Goal: Information Seeking & Learning: Check status

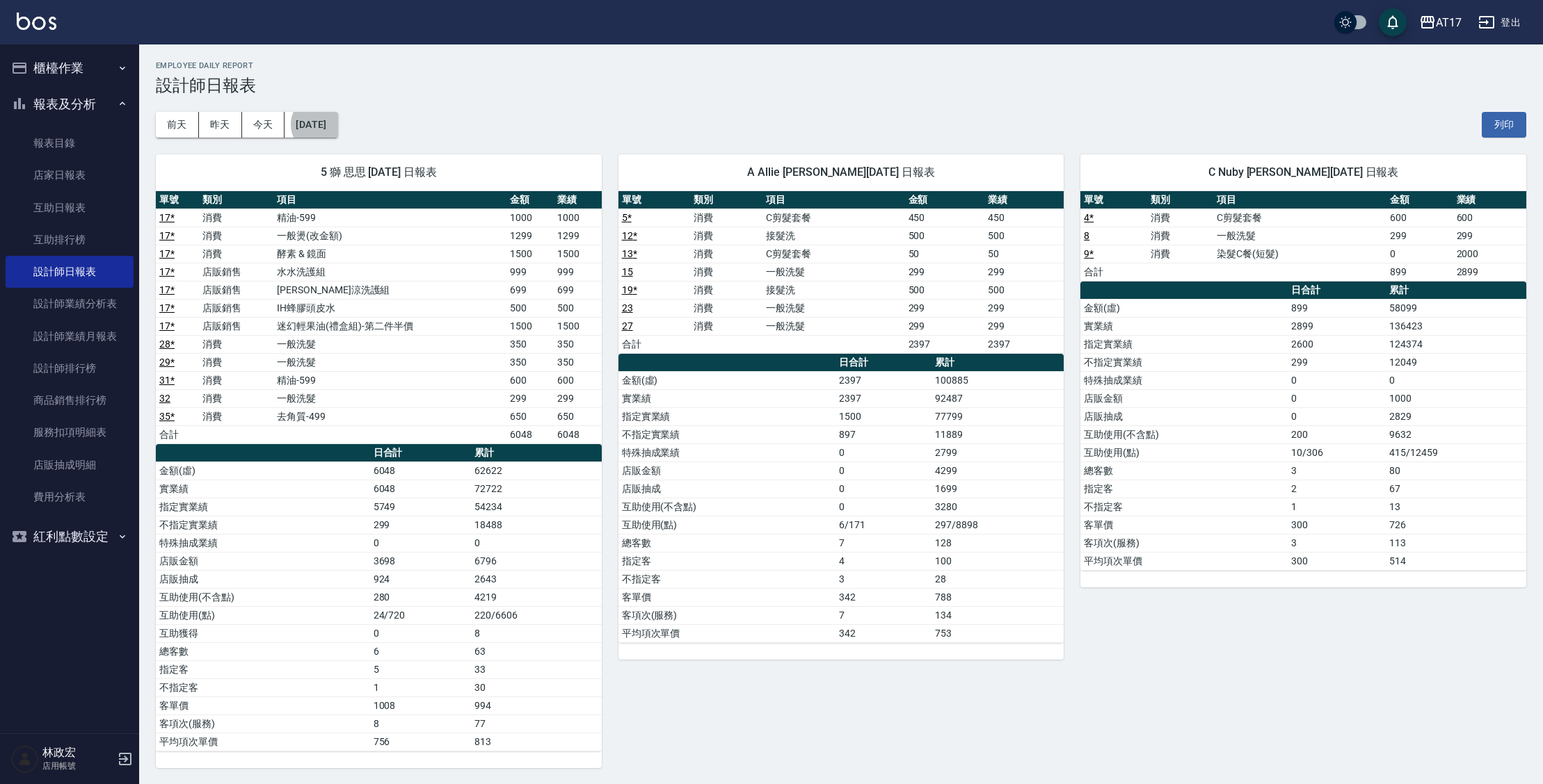
scroll to position [382, 0]
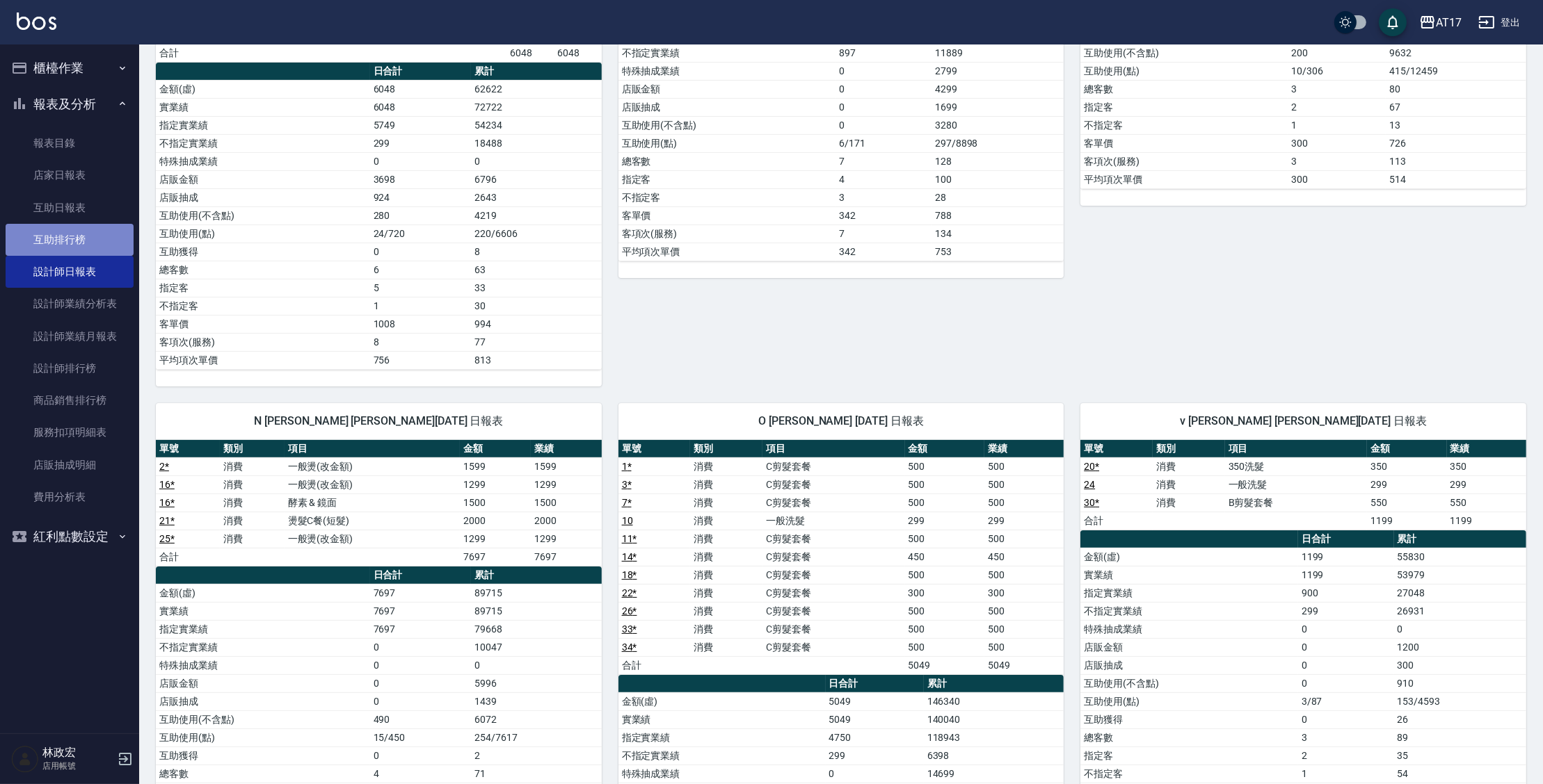
click at [72, 239] on link "互助排行榜" at bounding box center [69, 240] width 128 height 32
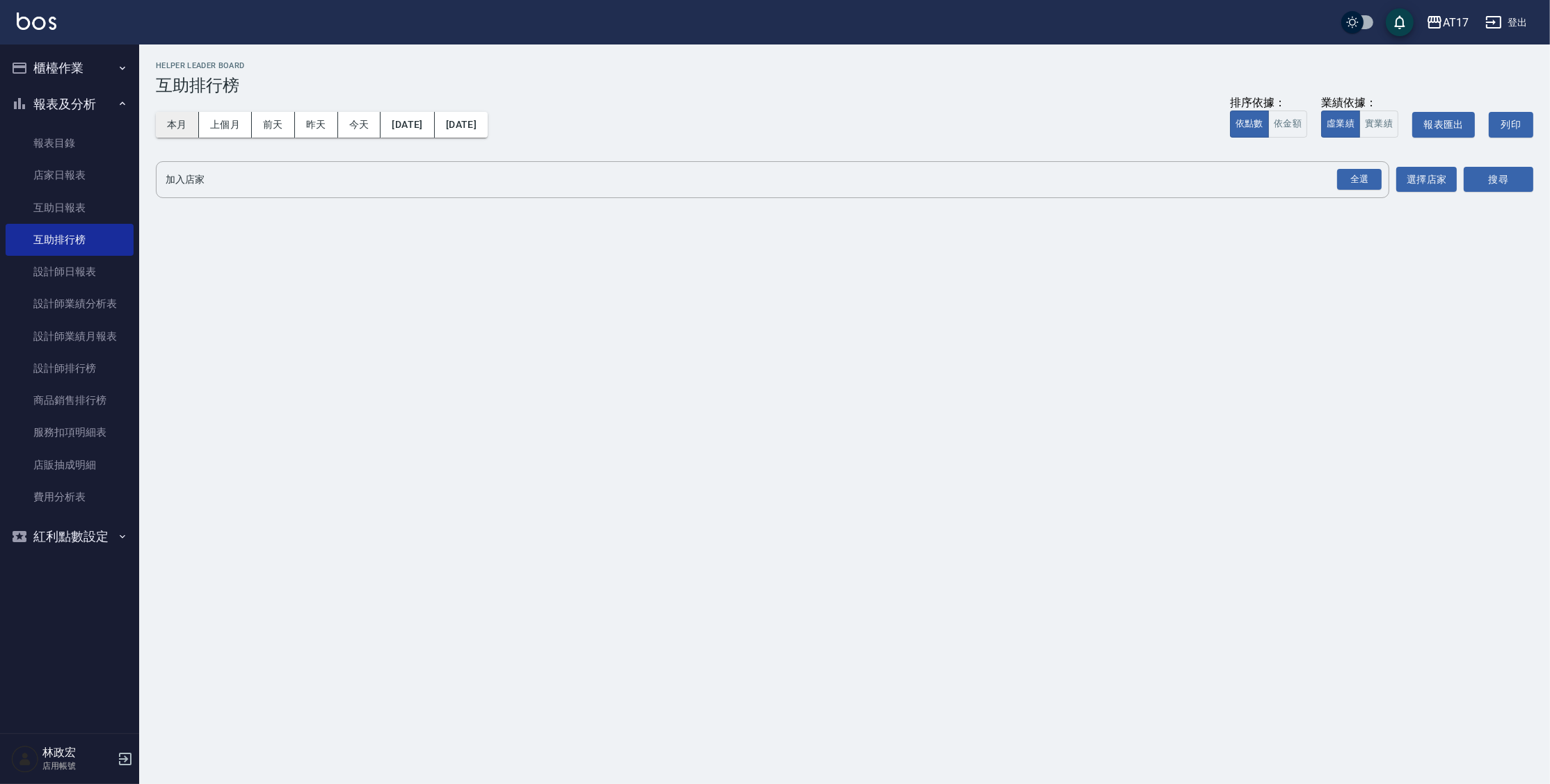
click at [180, 121] on button "本月" at bounding box center [176, 124] width 43 height 26
click at [1360, 171] on div "全選" at bounding box center [1359, 179] width 45 height 22
click at [1481, 177] on button "搜尋" at bounding box center [1498, 180] width 69 height 26
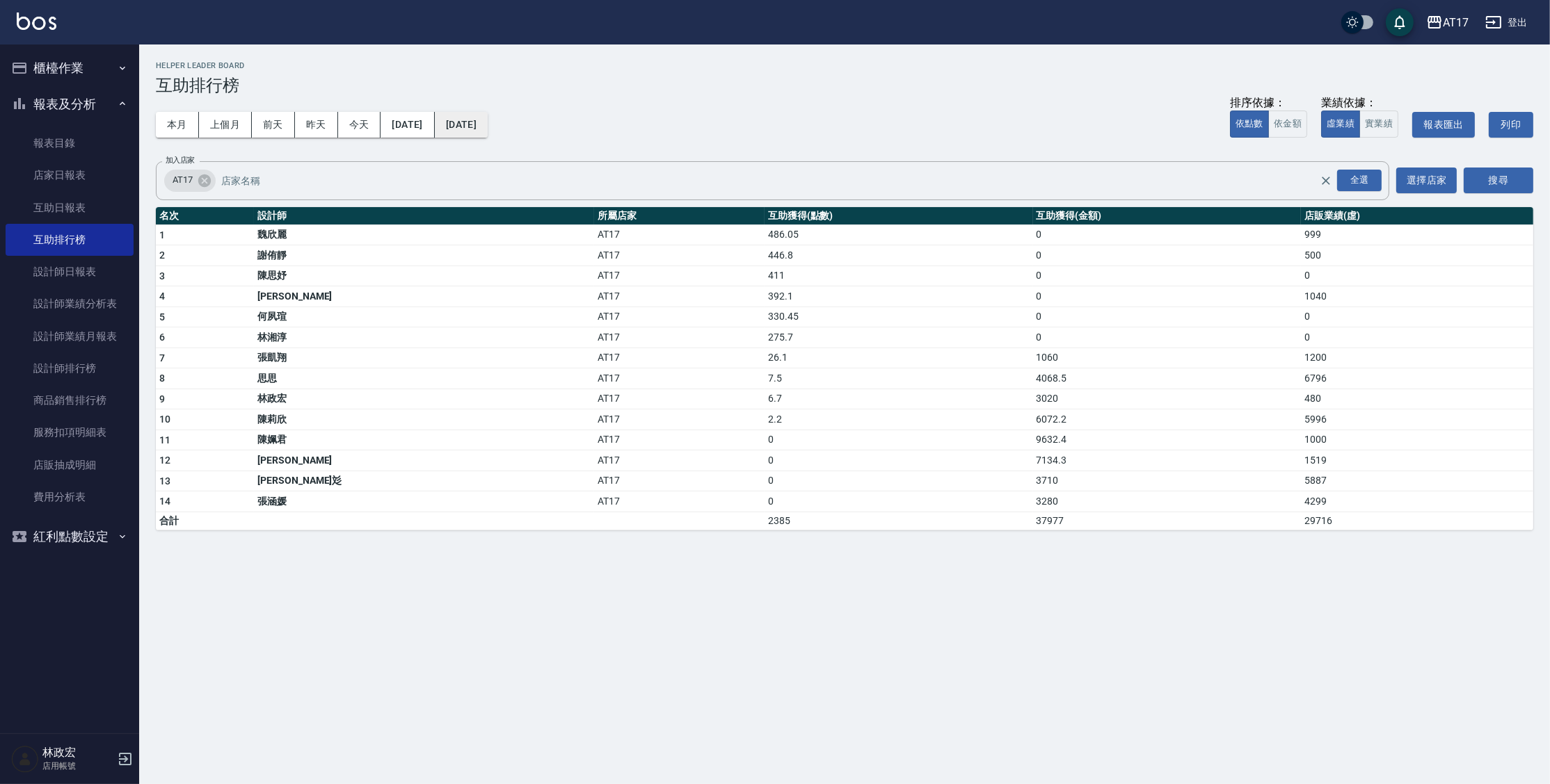
click at [488, 121] on button "[DATE]" at bounding box center [461, 124] width 53 height 26
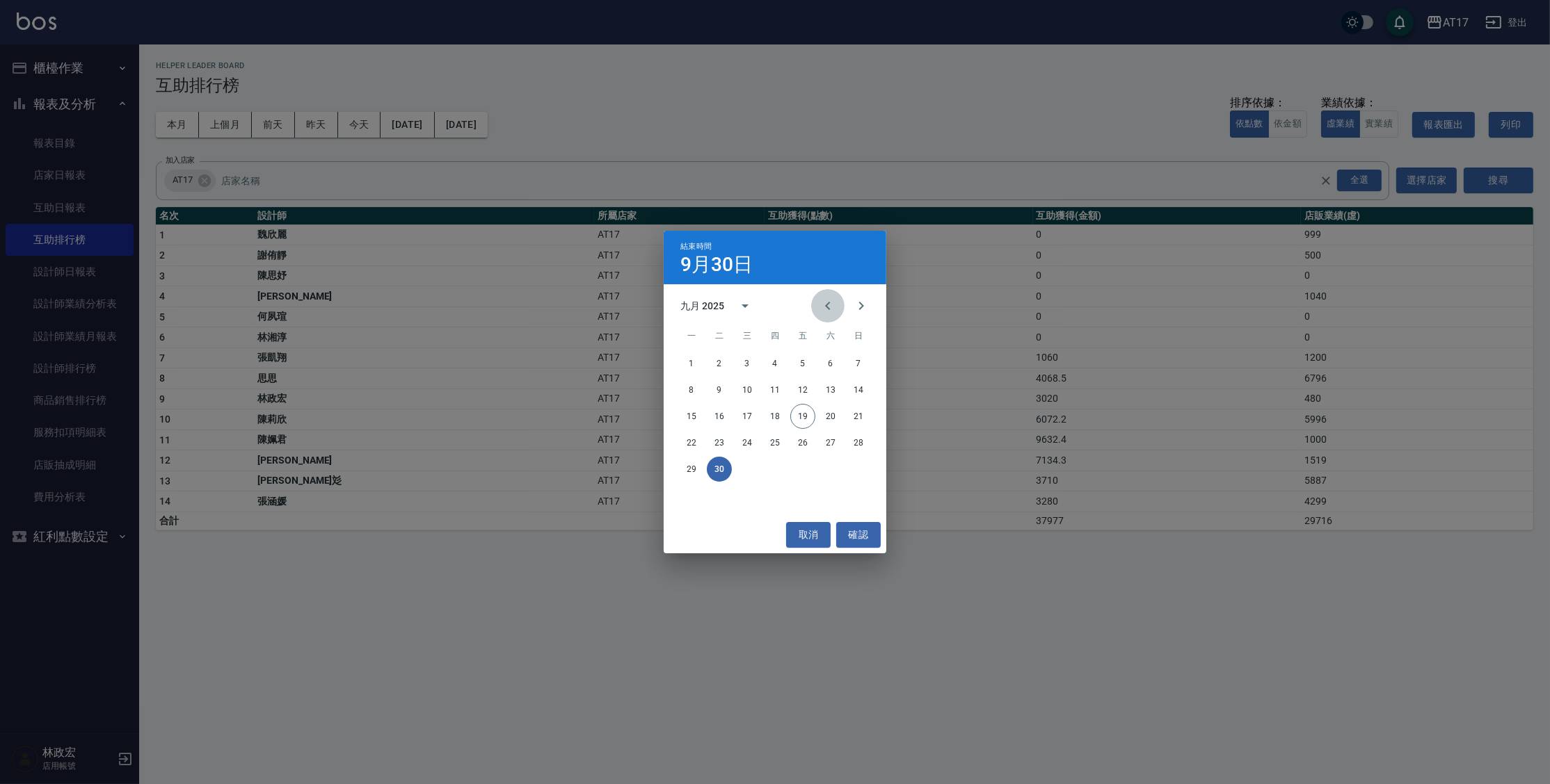
click at [821, 305] on icon "Previous month" at bounding box center [828, 306] width 17 height 17
click at [722, 443] on button "19" at bounding box center [719, 443] width 25 height 25
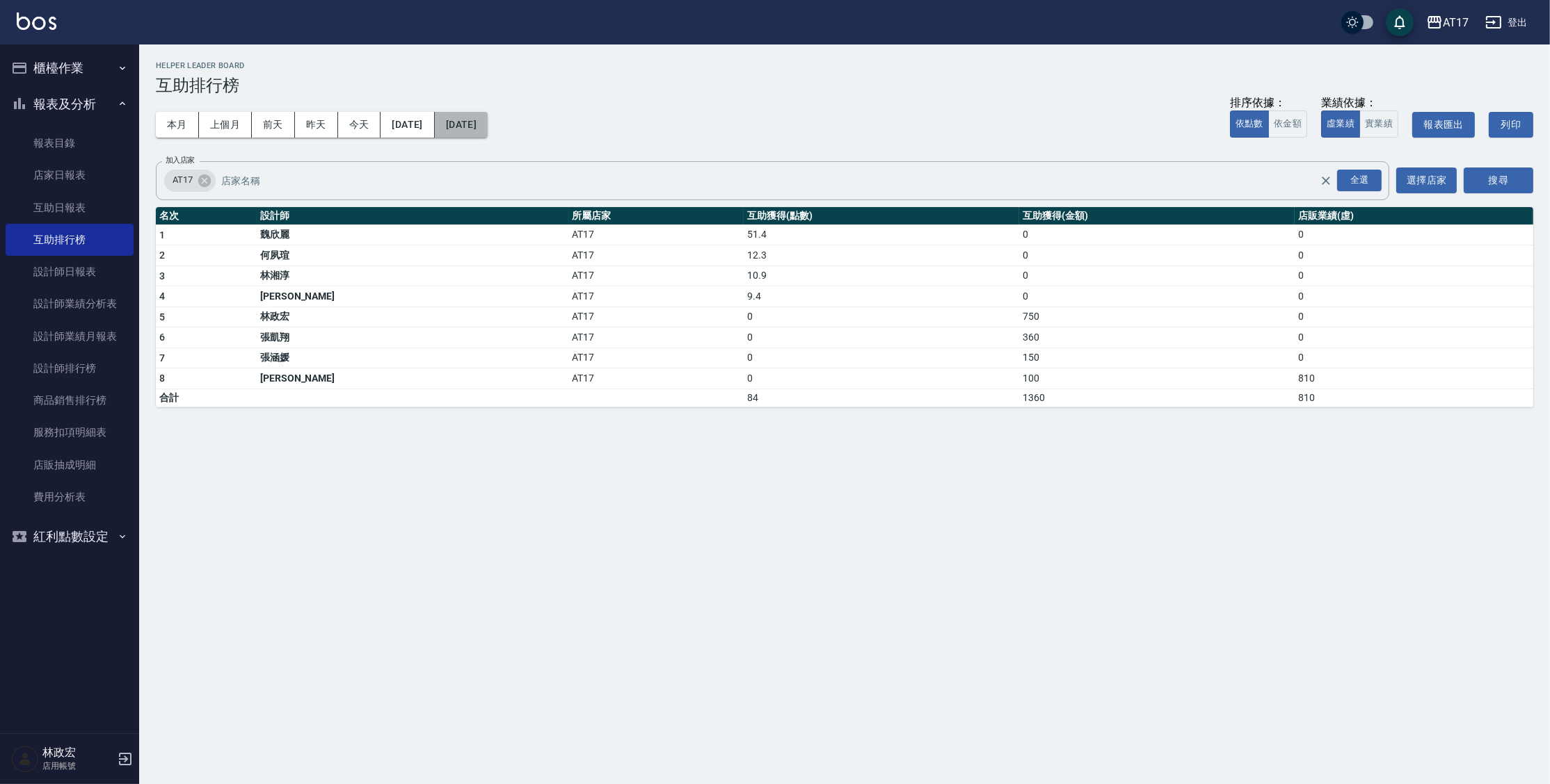
click at [474, 124] on button "[DATE]" at bounding box center [461, 124] width 53 height 26
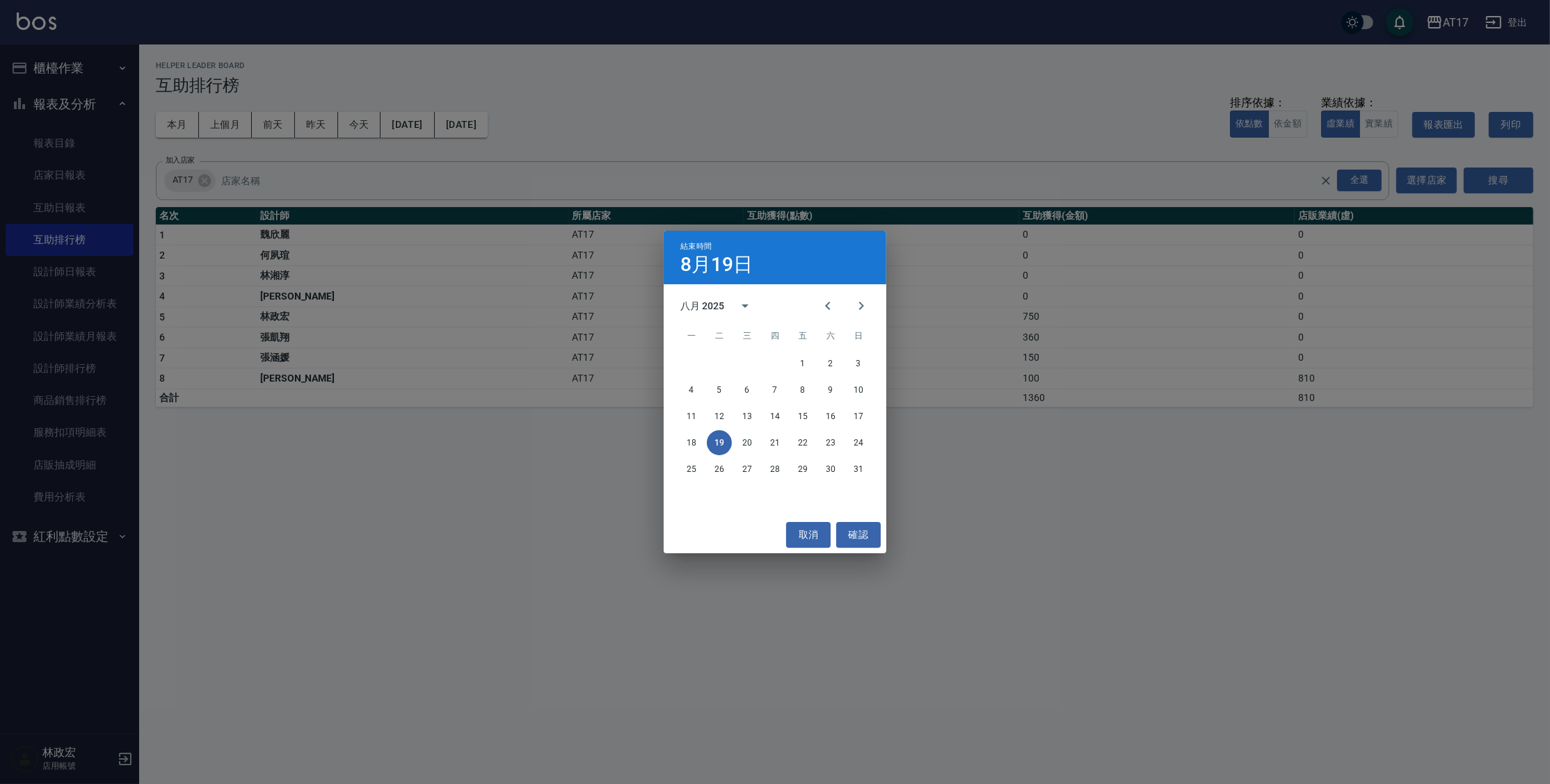
click at [415, 115] on div "結束時間 [DATE] 八月 2025 一 二 三 四 五 六 日 1 2 3 4 5 6 7 8 9 10 11 12 13 14 15 16 17 18 …" at bounding box center [775, 392] width 1550 height 784
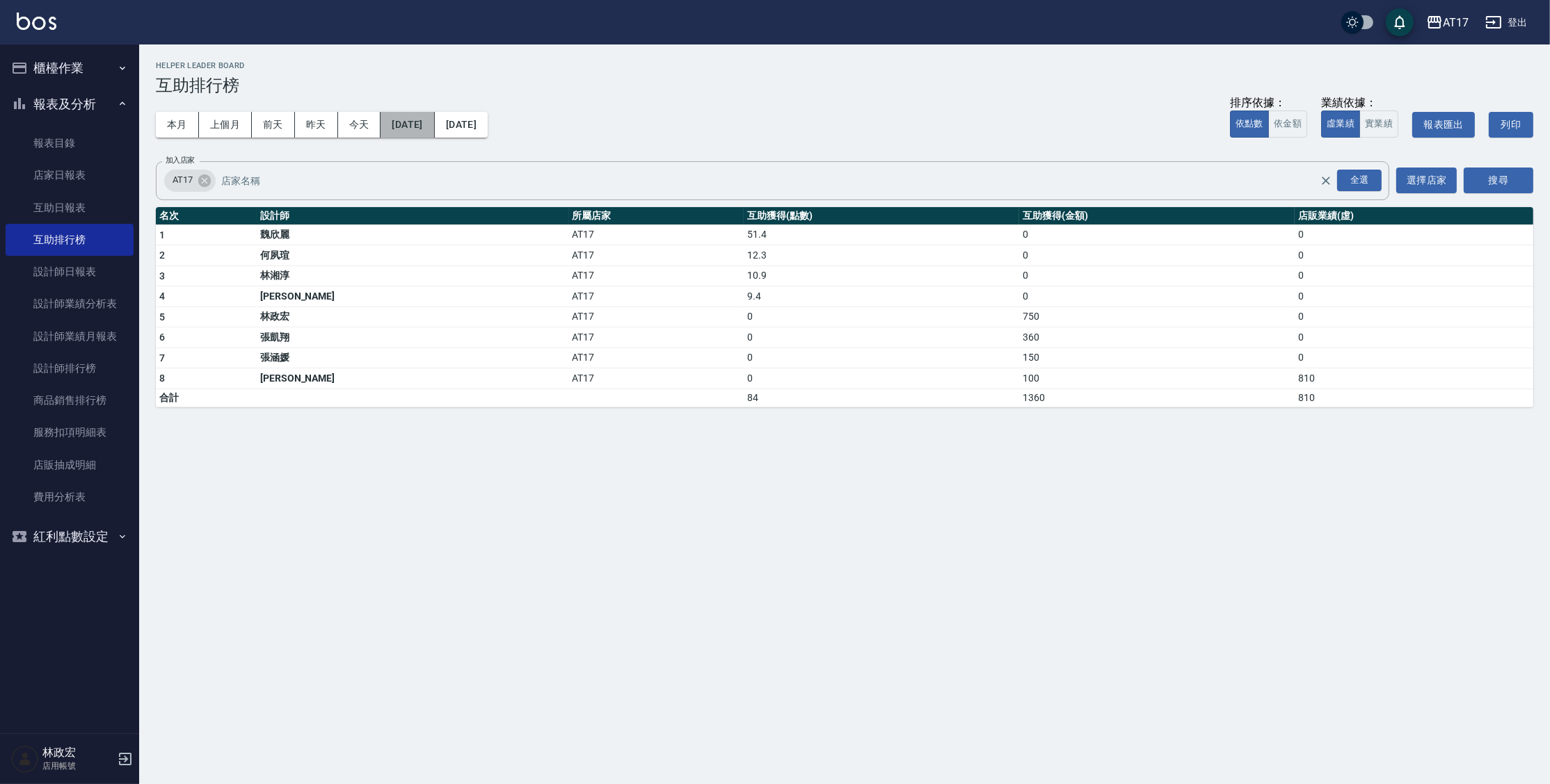
click at [422, 126] on button "[DATE]" at bounding box center [407, 124] width 53 height 26
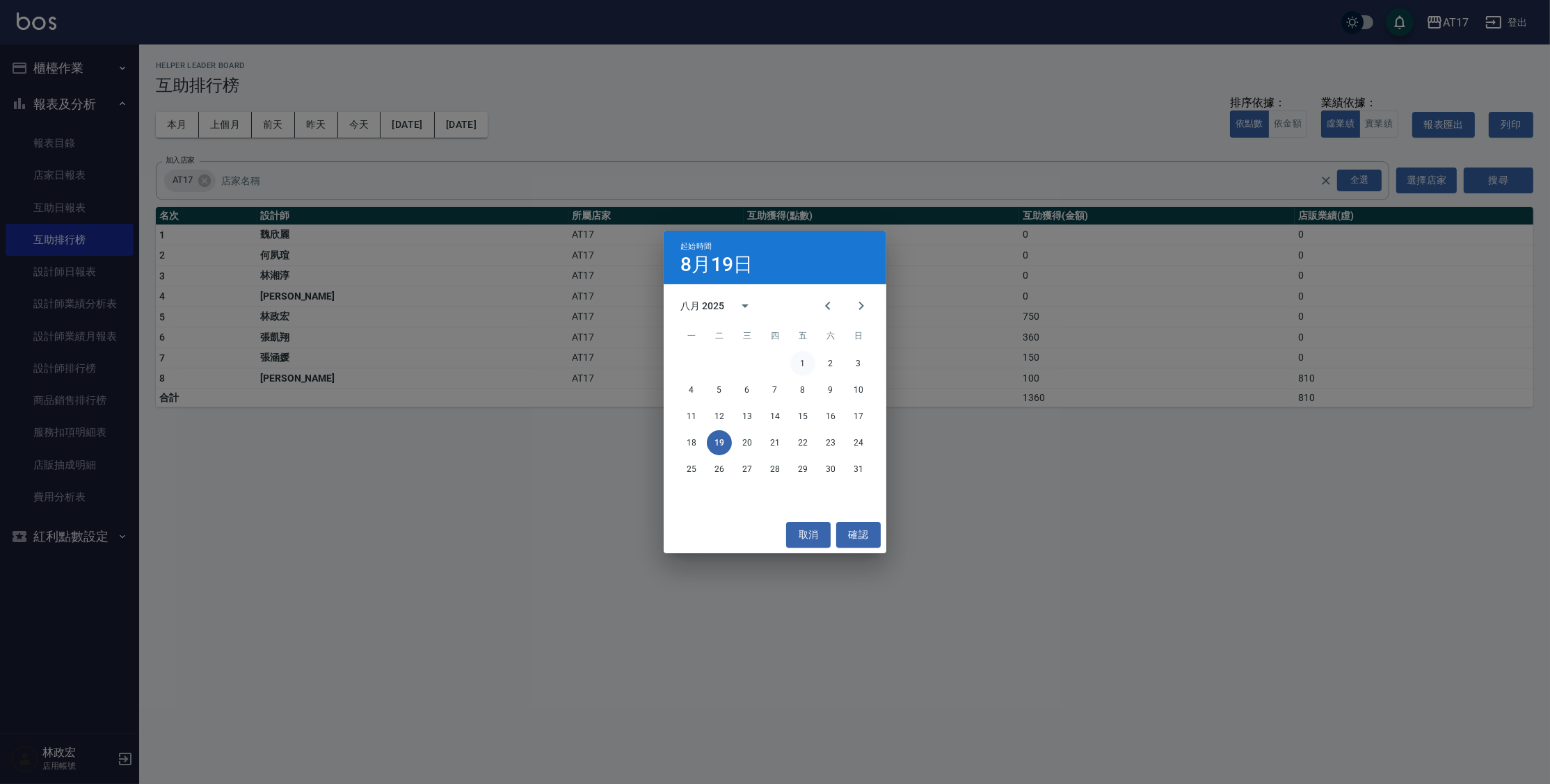
click at [806, 360] on button "1" at bounding box center [803, 363] width 25 height 25
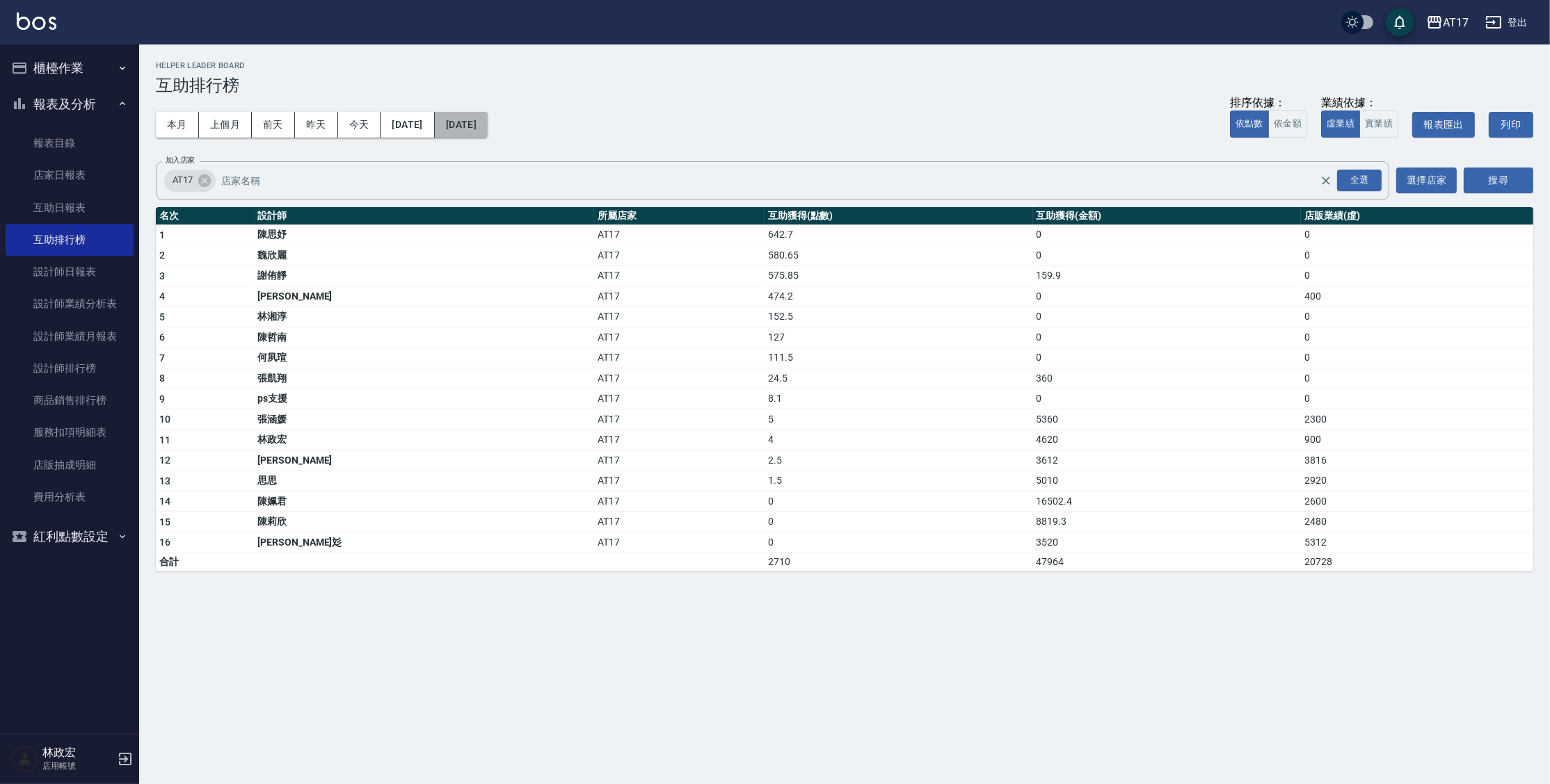
click at [488, 116] on button "[DATE]" at bounding box center [461, 124] width 53 height 26
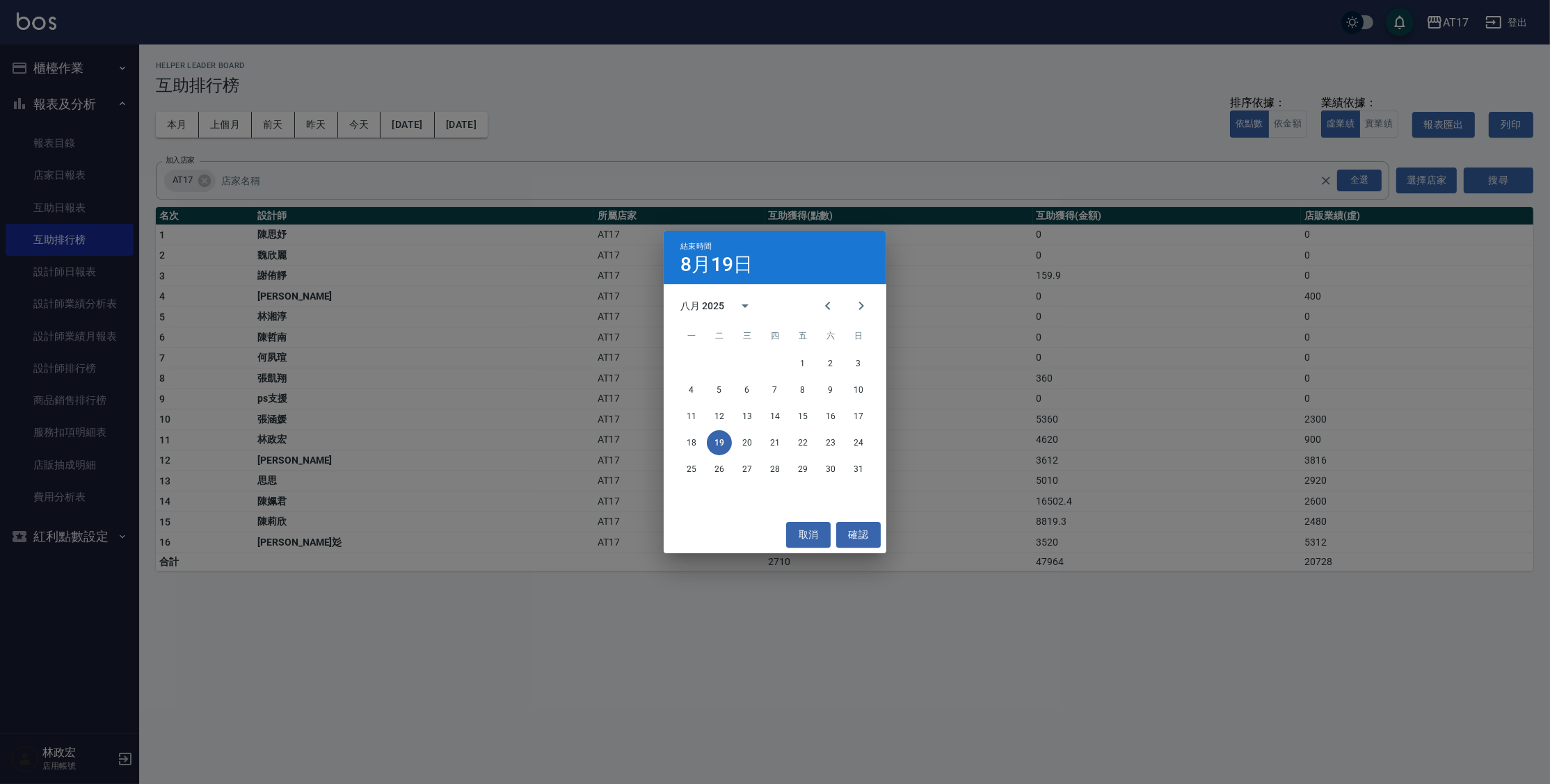
click at [215, 283] on div "結束時間 [DATE] 八月 2025 一 二 三 四 五 六 日 1 2 3 4 5 6 7 8 9 10 11 12 13 14 15 16 17 18 …" at bounding box center [775, 392] width 1550 height 784
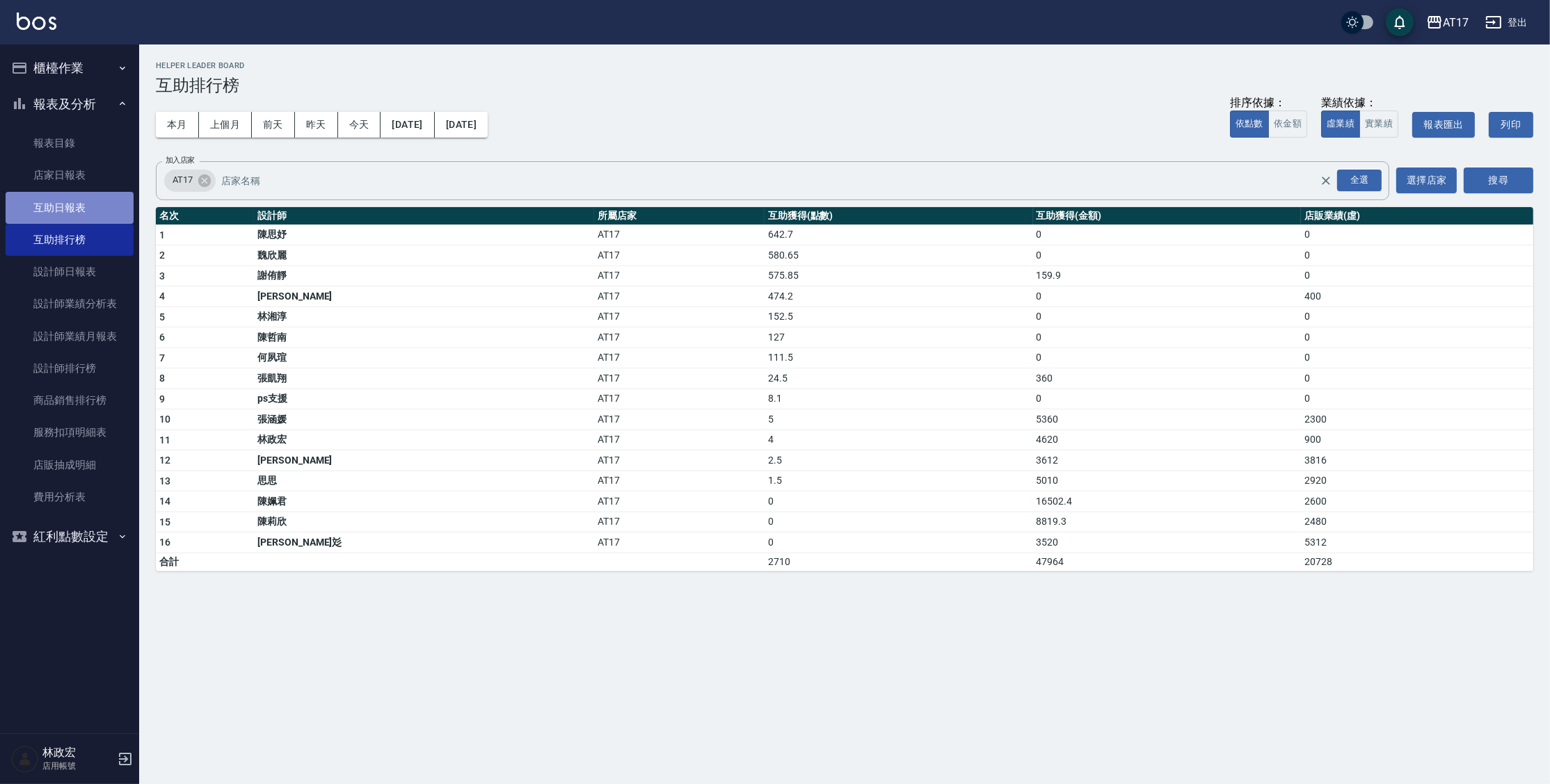
click at [93, 214] on link "互助日報表" at bounding box center [69, 208] width 128 height 32
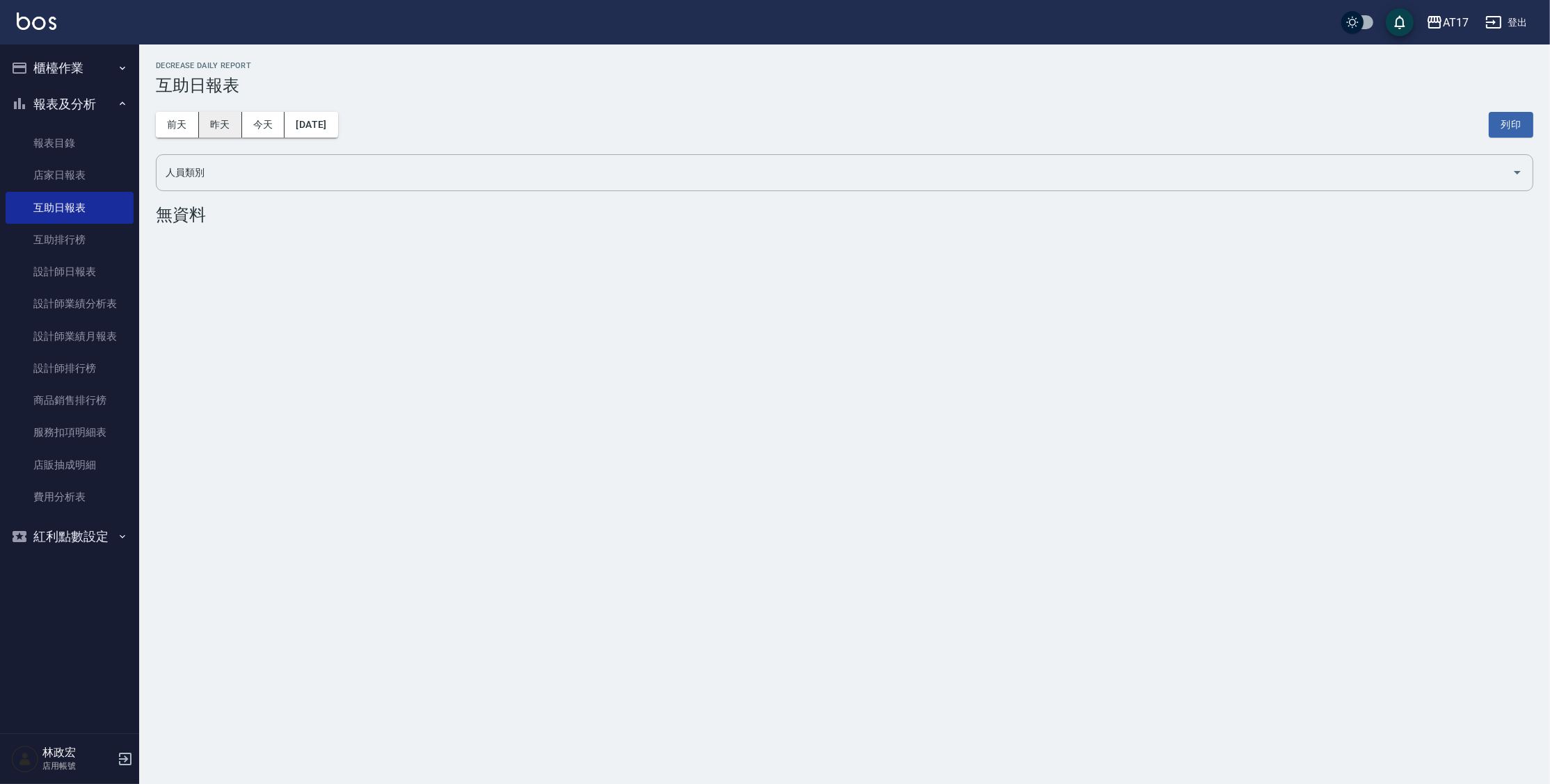
click at [223, 120] on button "昨天" at bounding box center [220, 124] width 43 height 26
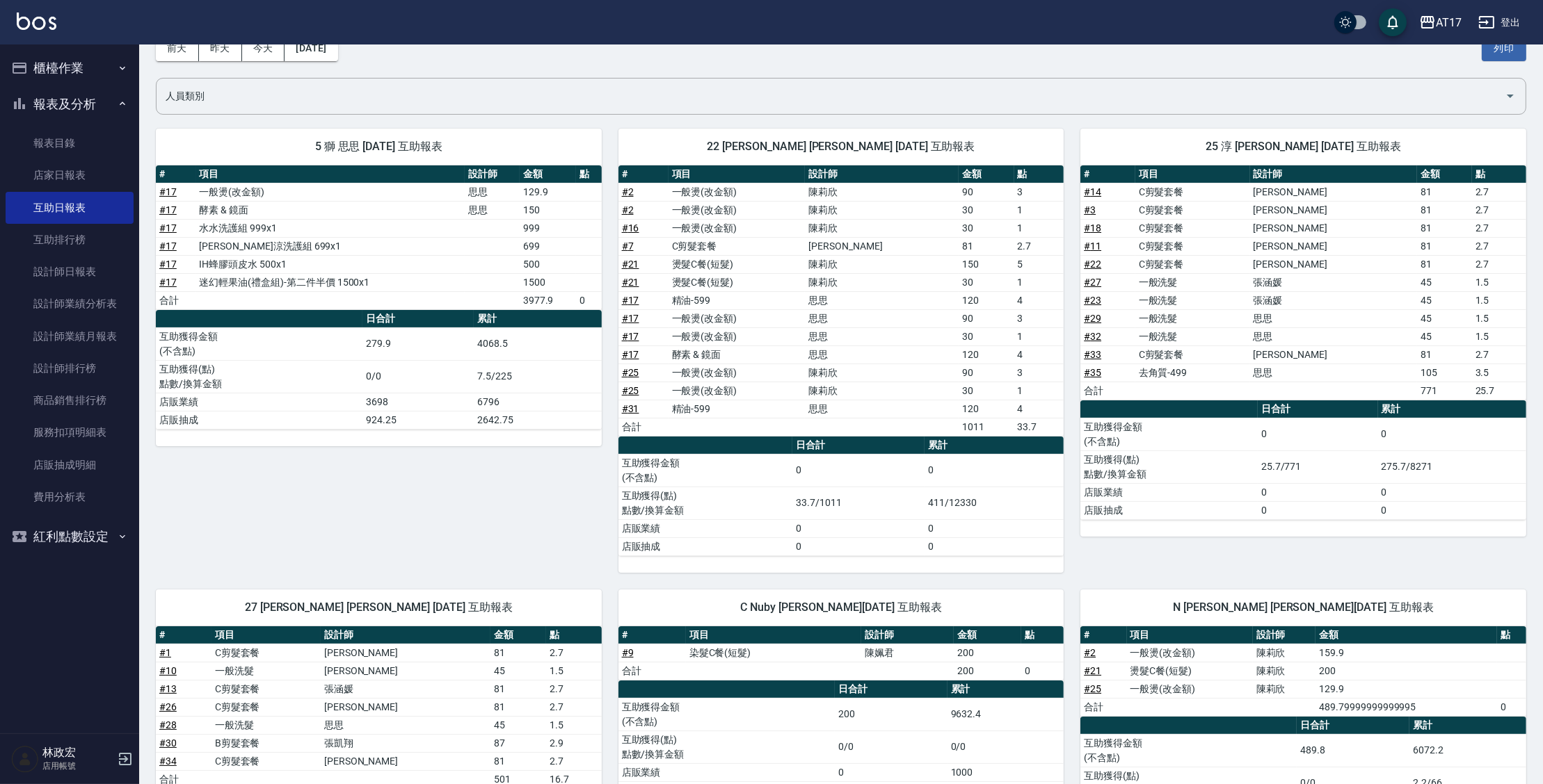
scroll to position [50, 0]
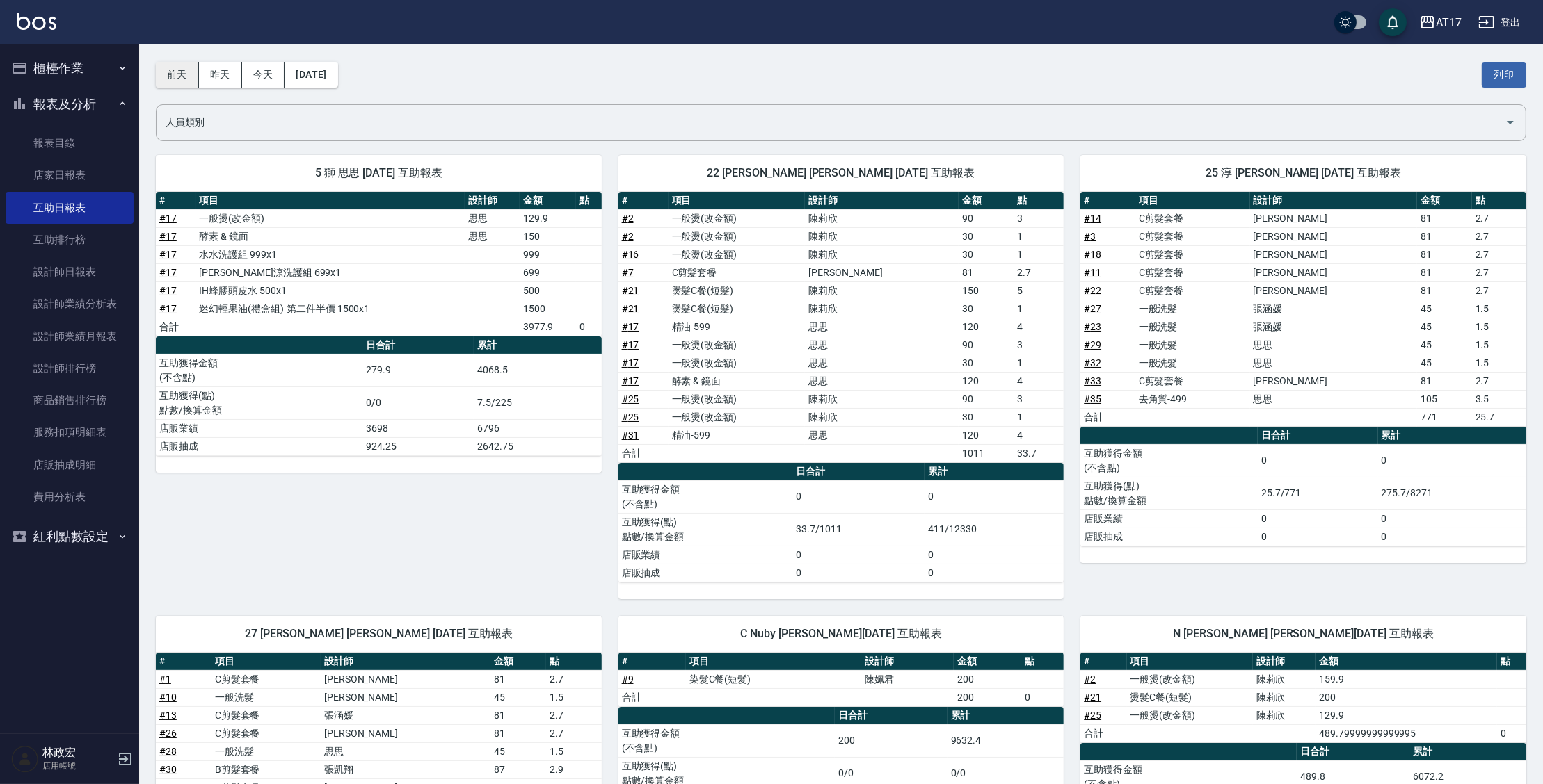
click at [183, 78] on button "前天" at bounding box center [176, 74] width 43 height 26
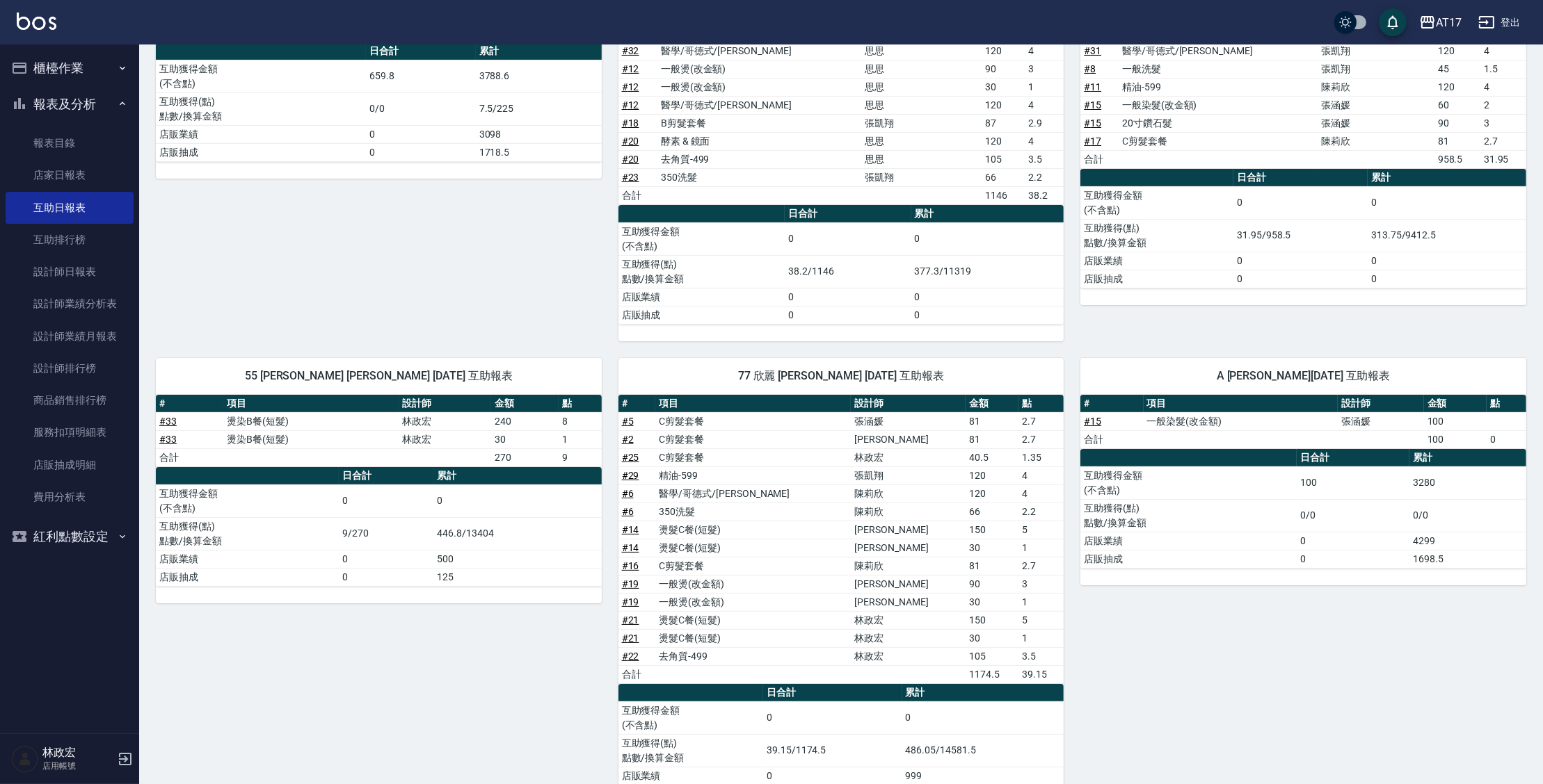
scroll to position [328, 0]
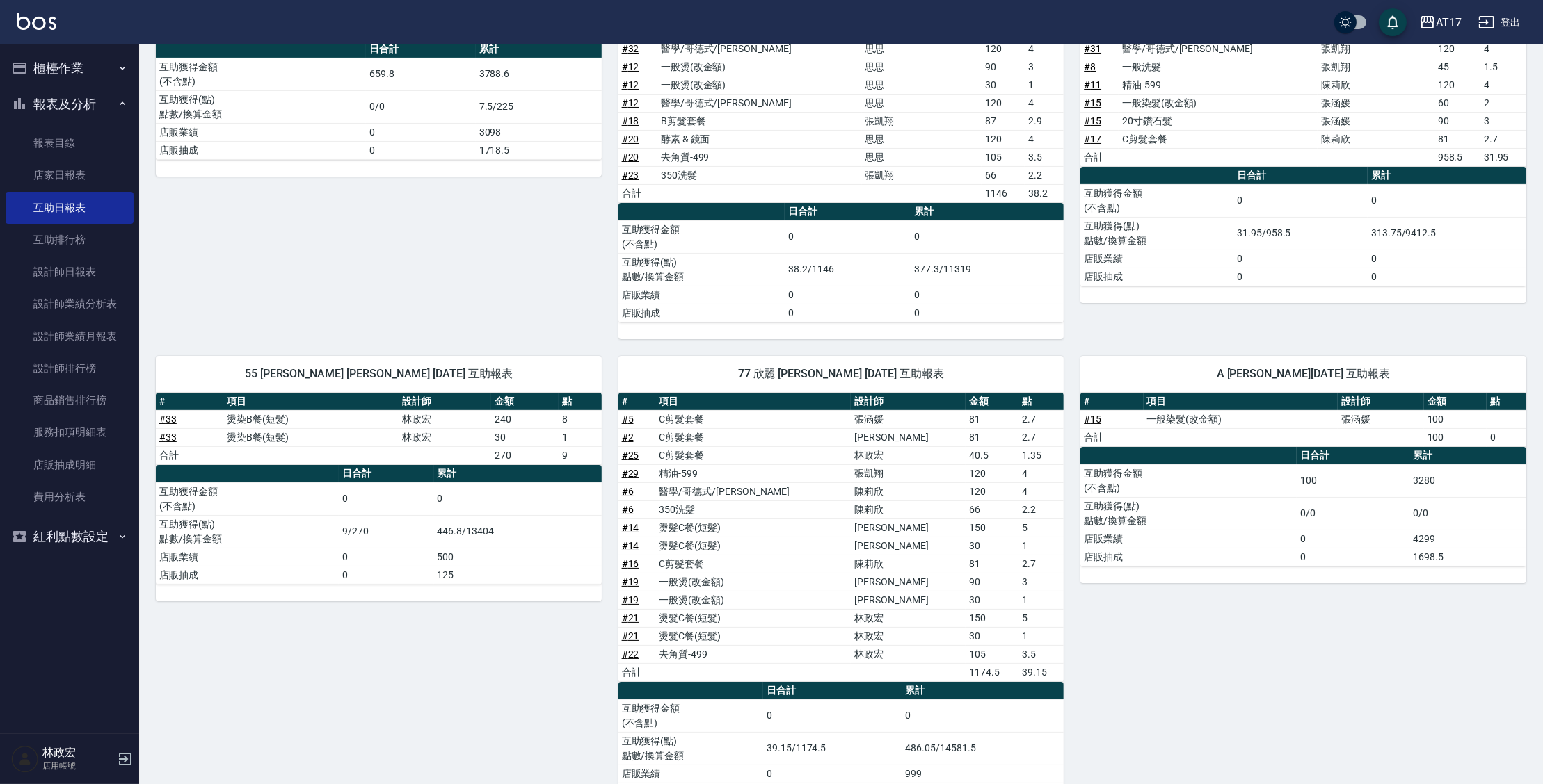
click at [74, 109] on button "報表及分析" at bounding box center [69, 104] width 128 height 36
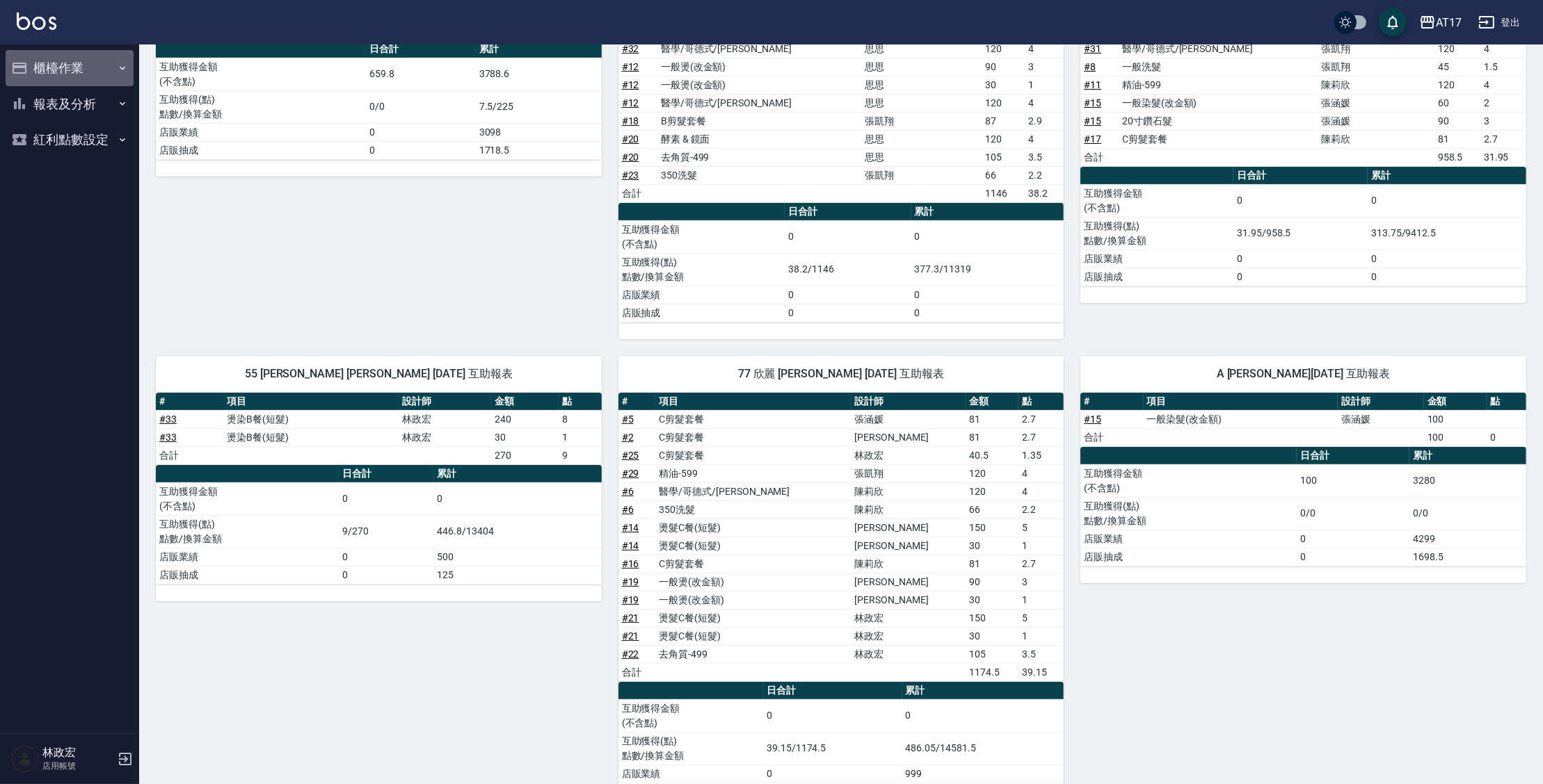
click at [75, 71] on button "櫃檯作業" at bounding box center [69, 68] width 128 height 36
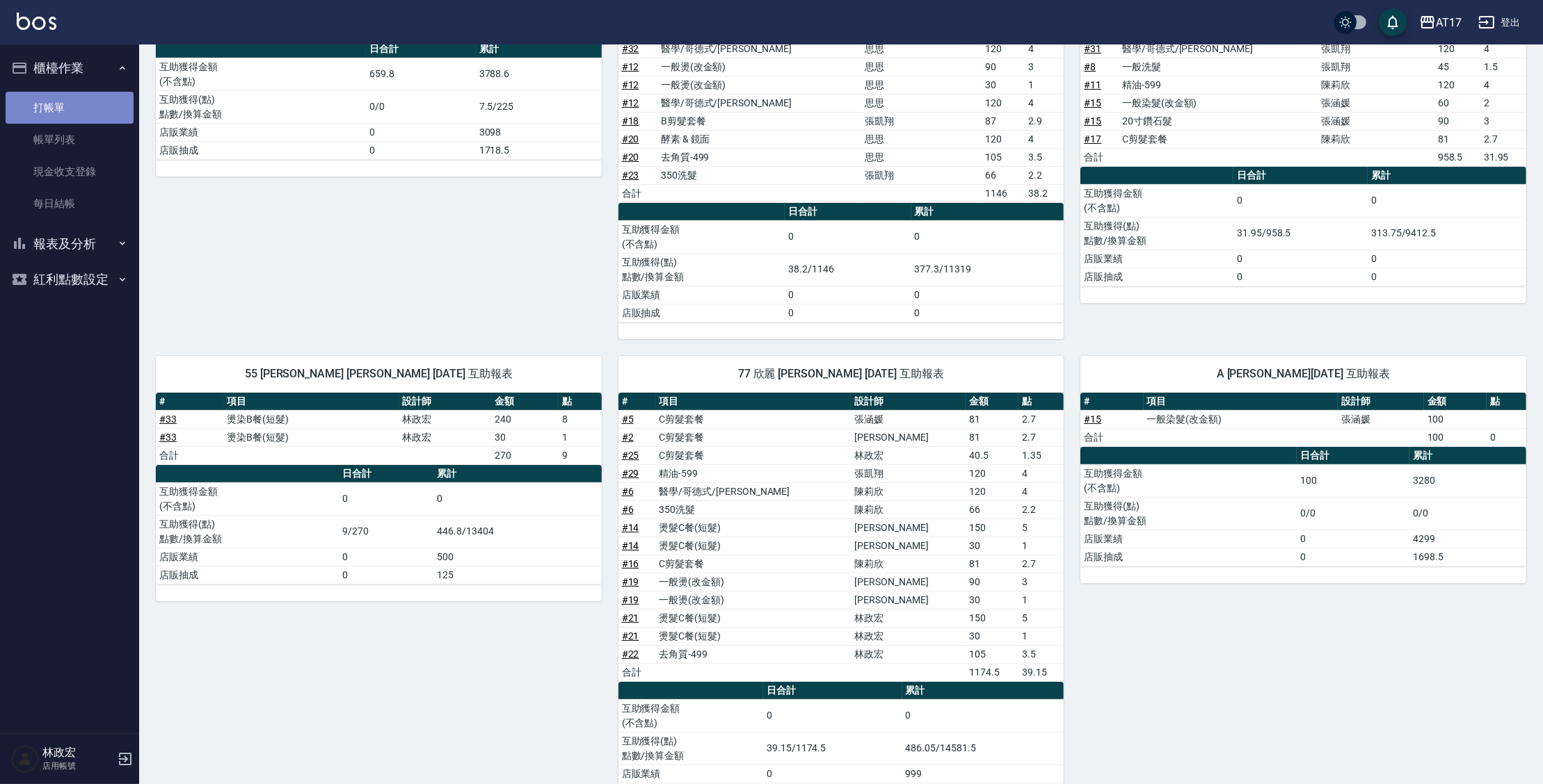
click at [81, 99] on link "打帳單" at bounding box center [69, 108] width 128 height 32
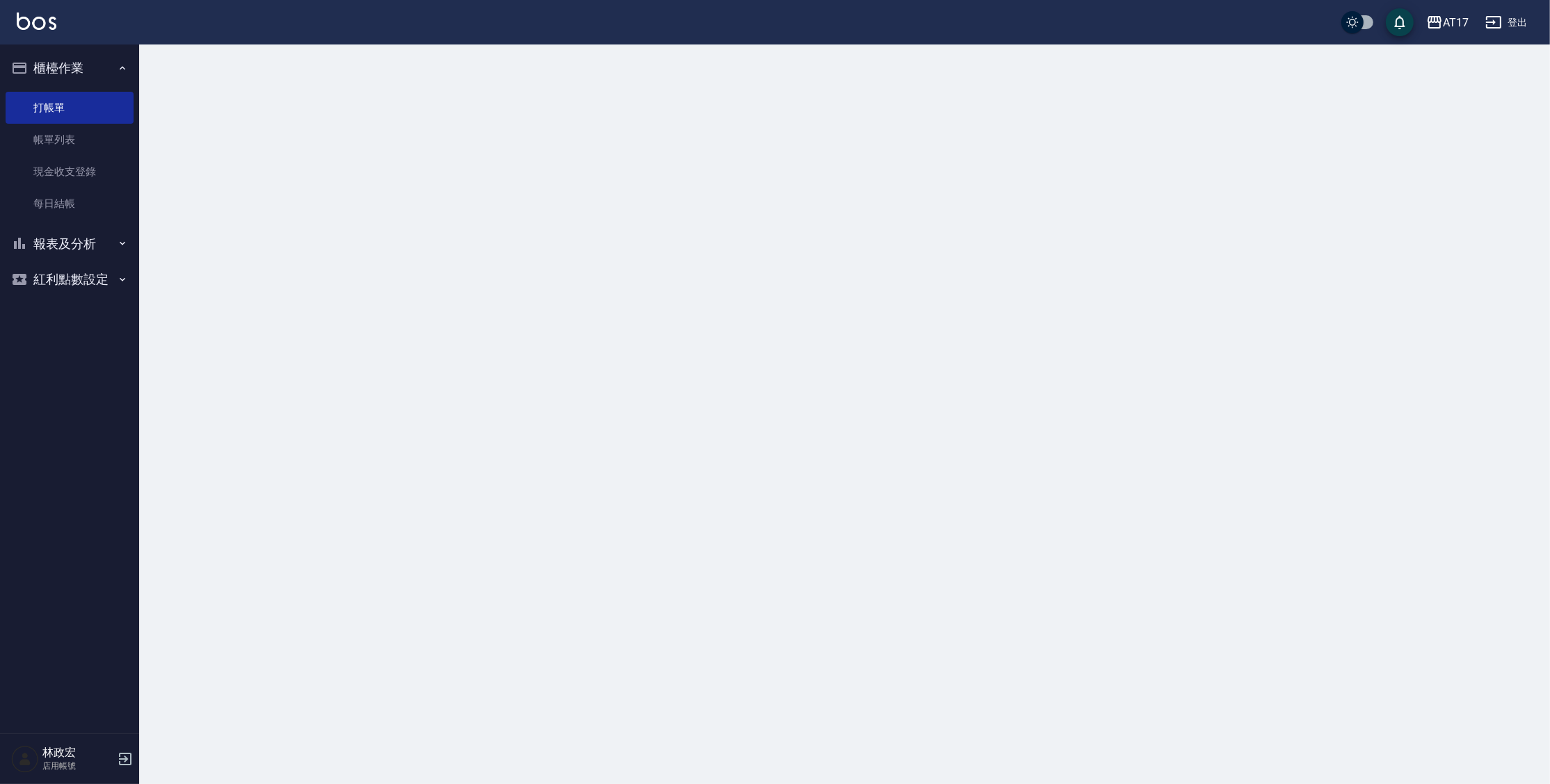
click at [81, 69] on button "櫃檯作業" at bounding box center [69, 68] width 128 height 36
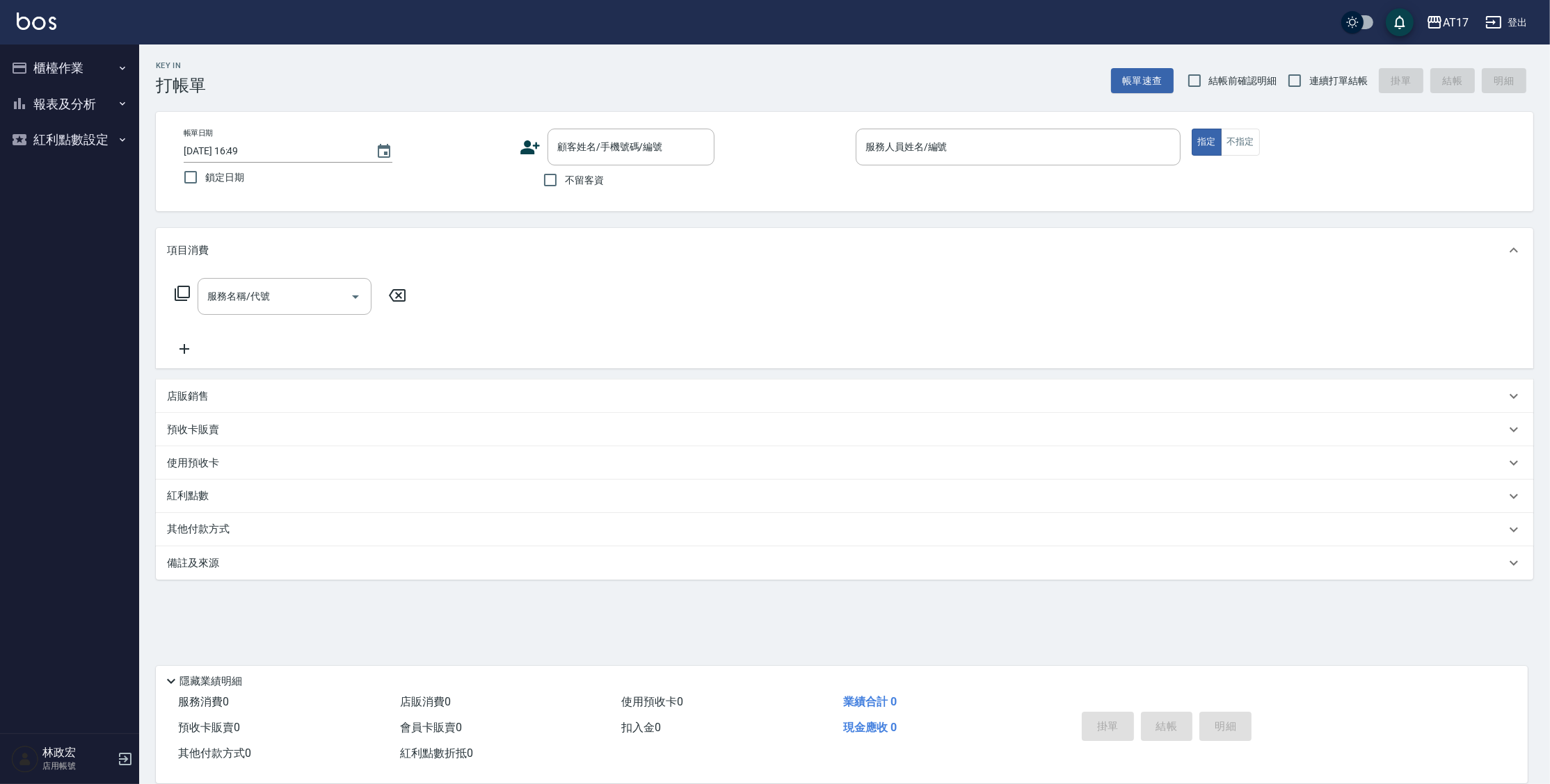
click at [38, 113] on button "報表及分析" at bounding box center [69, 104] width 128 height 36
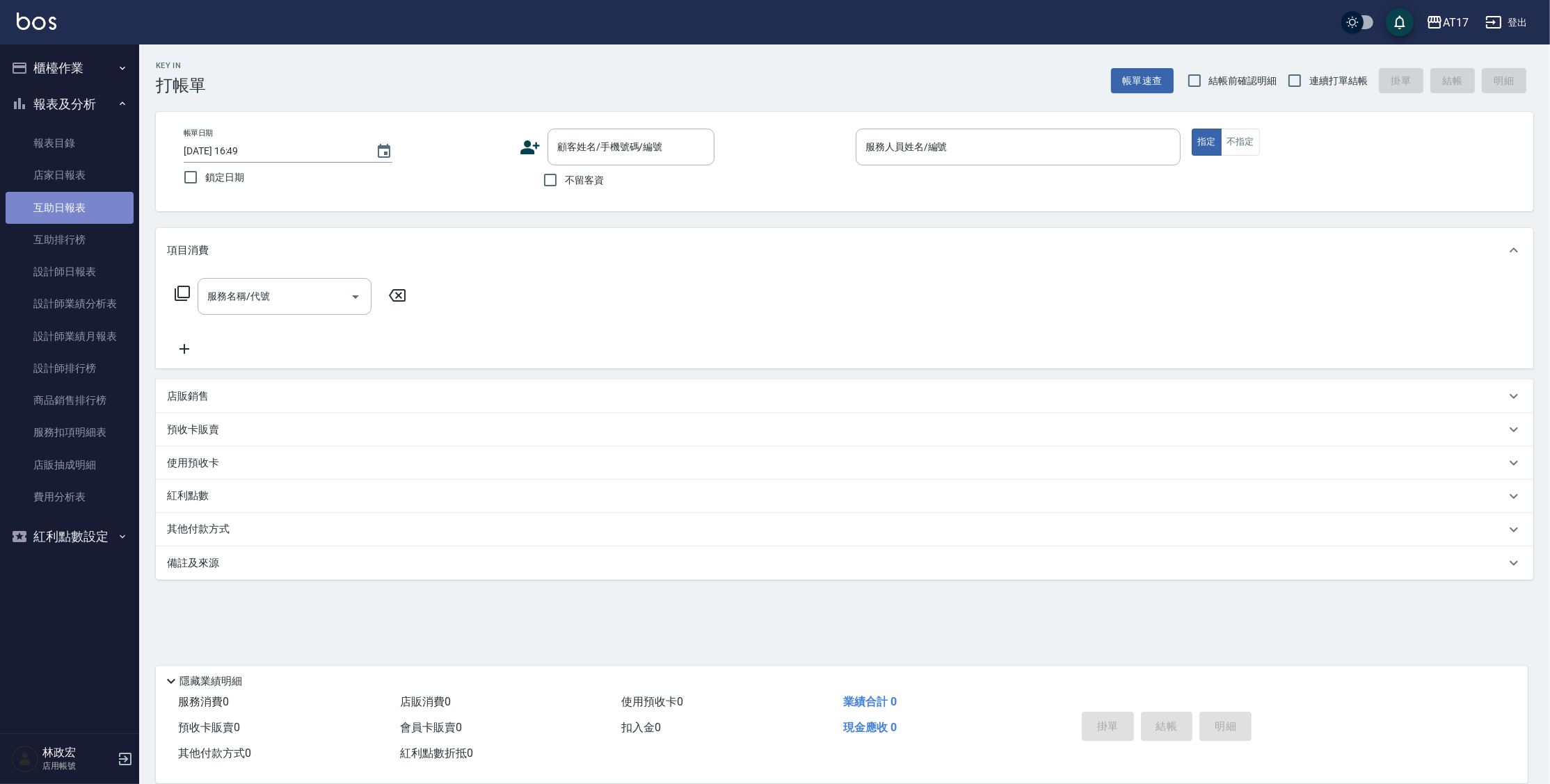
click at [105, 202] on link "互助日報表" at bounding box center [69, 208] width 128 height 32
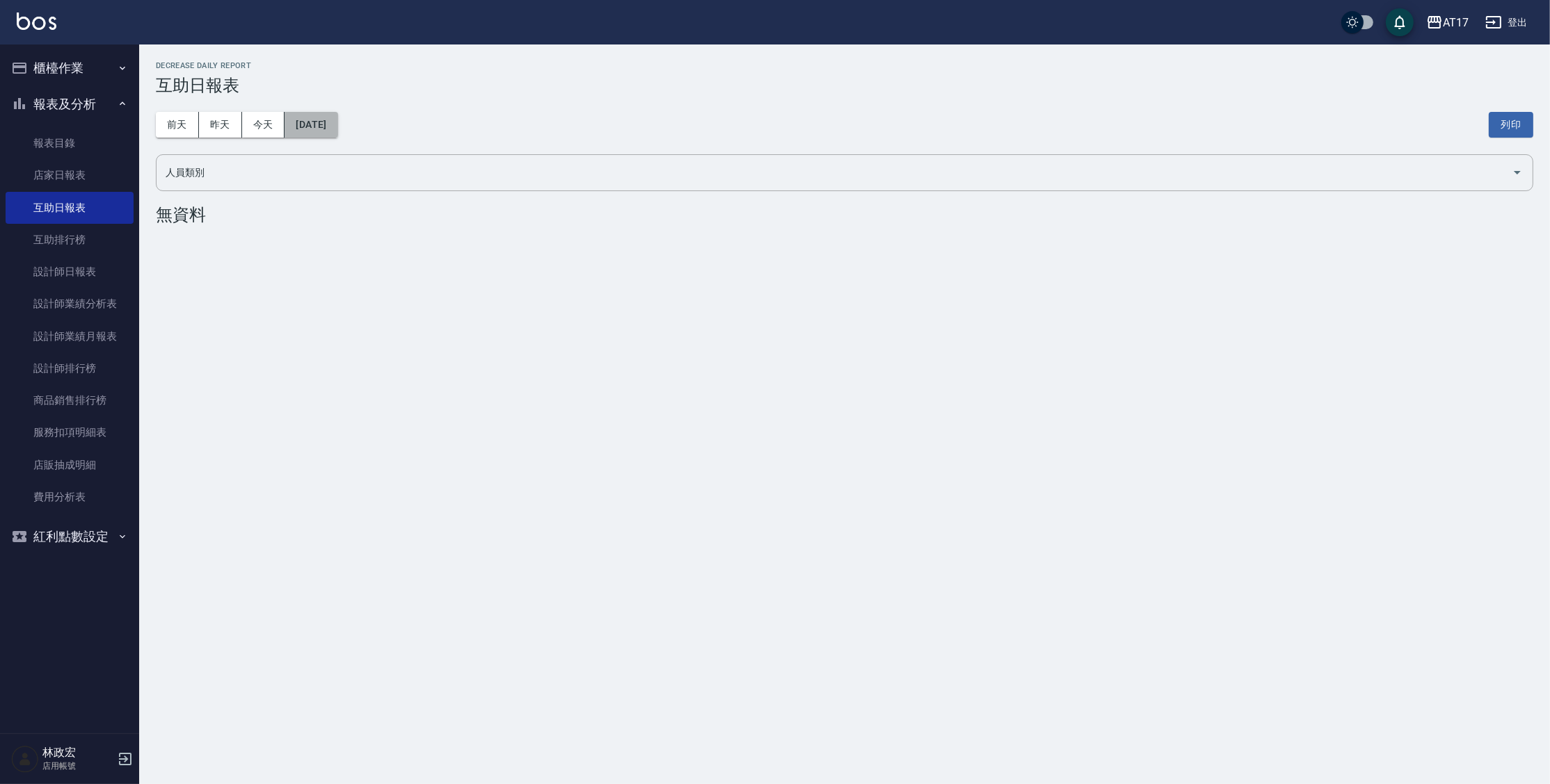
click at [326, 119] on button "[DATE]" at bounding box center [311, 124] width 53 height 26
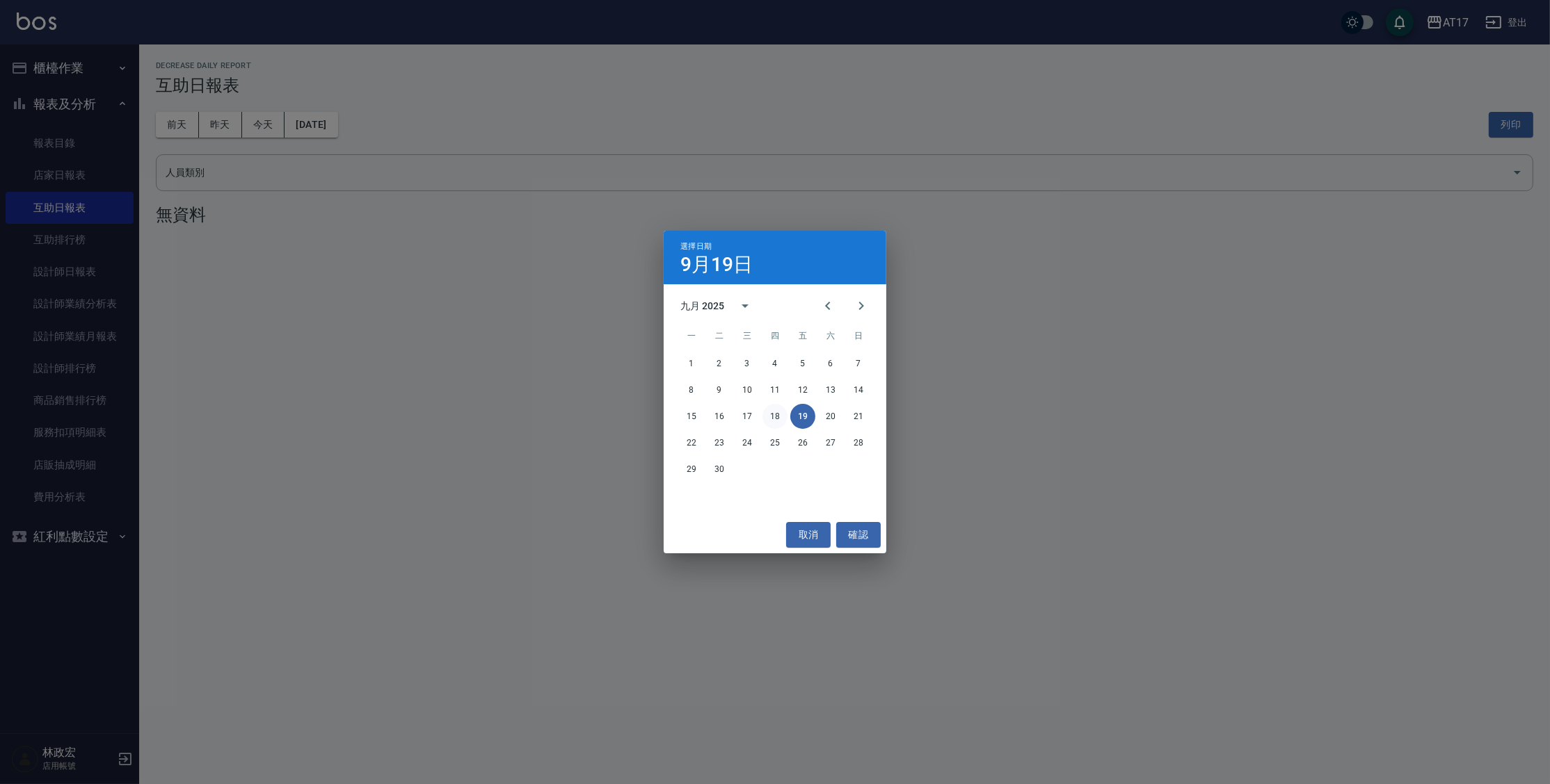
click at [784, 413] on button "18" at bounding box center [775, 416] width 25 height 25
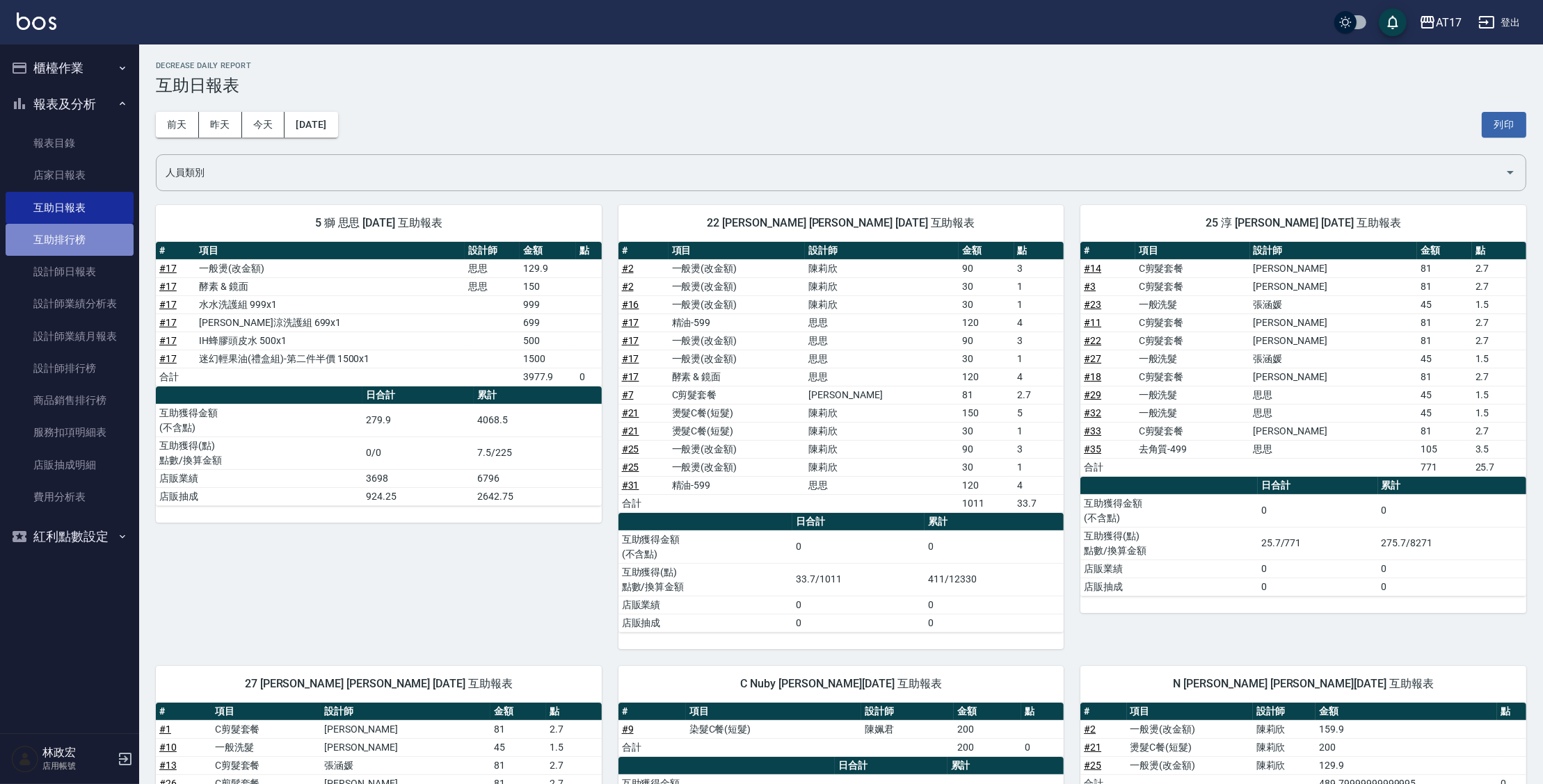
click at [109, 237] on link "互助排行榜" at bounding box center [69, 240] width 128 height 32
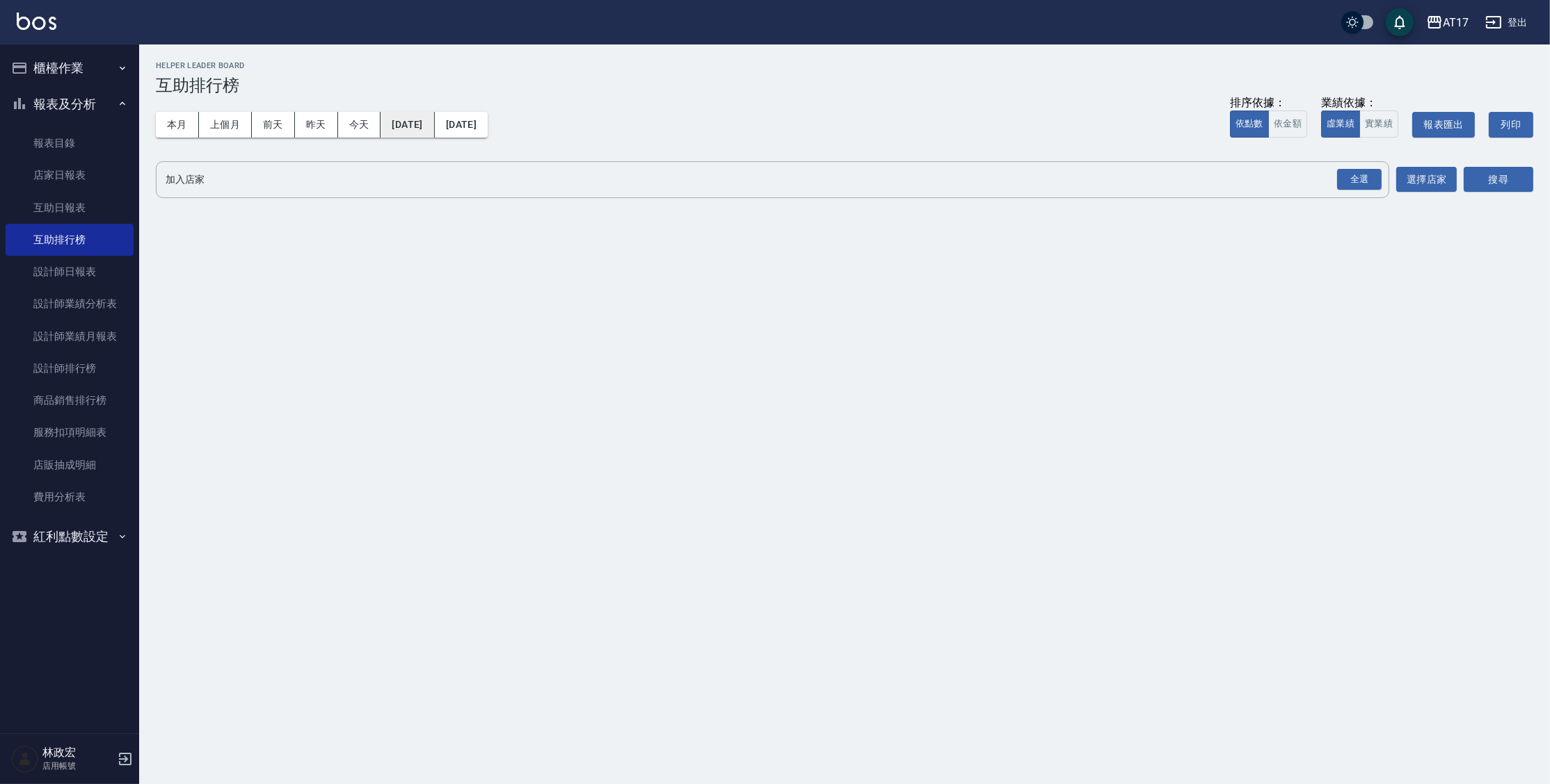
click at [434, 131] on button "[DATE]" at bounding box center [407, 124] width 53 height 26
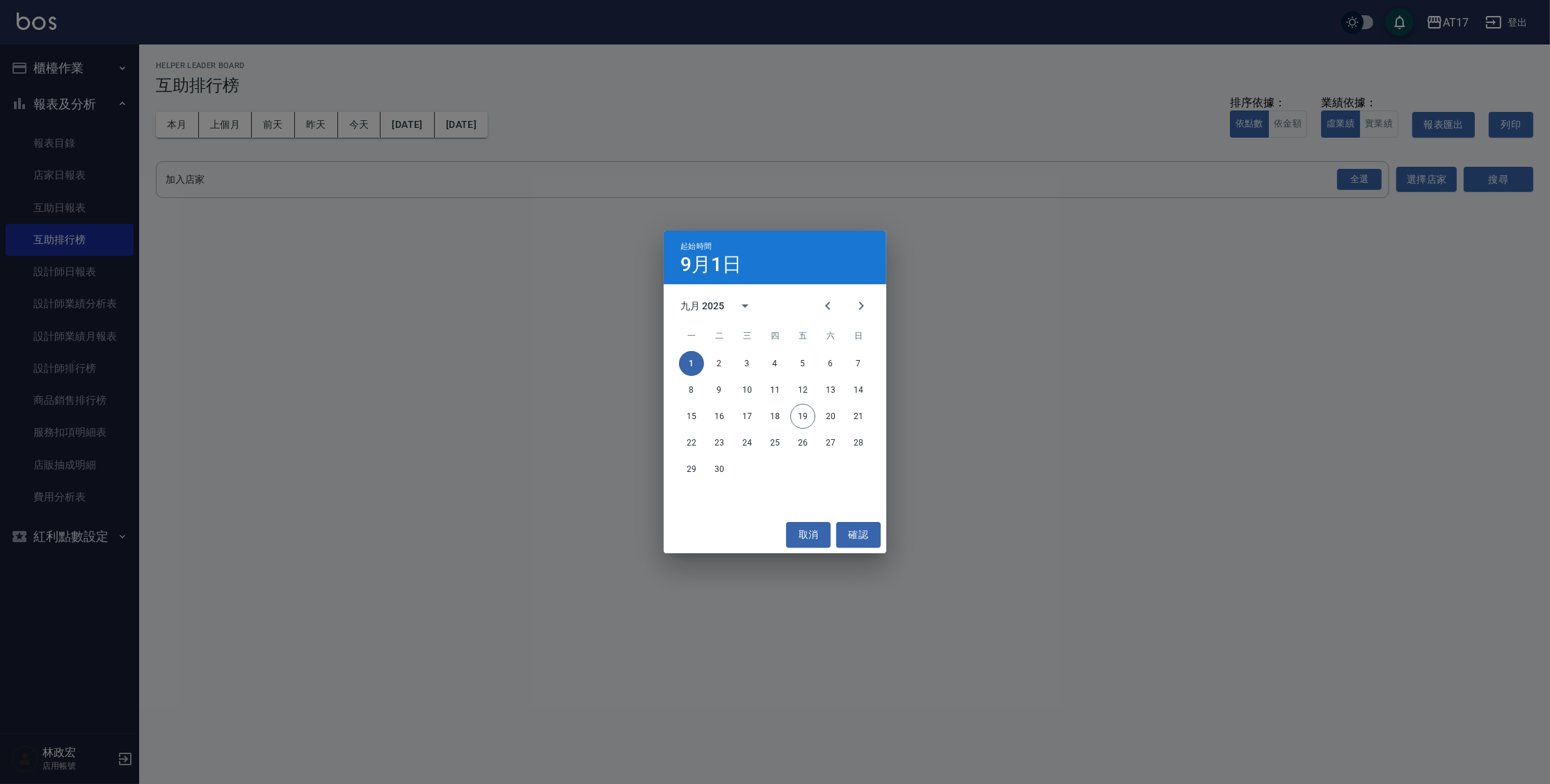
drag, startPoint x: 525, startPoint y: 108, endPoint x: 520, endPoint y: 127, distance: 19.6
click at [524, 108] on div "起始時間 9月1日 九月 2025 一 二 三 四 五 六 日 1 2 3 4 5 6 7 8 9 10 11 12 13 14 15 16 17 18 19…" at bounding box center [775, 392] width 1550 height 784
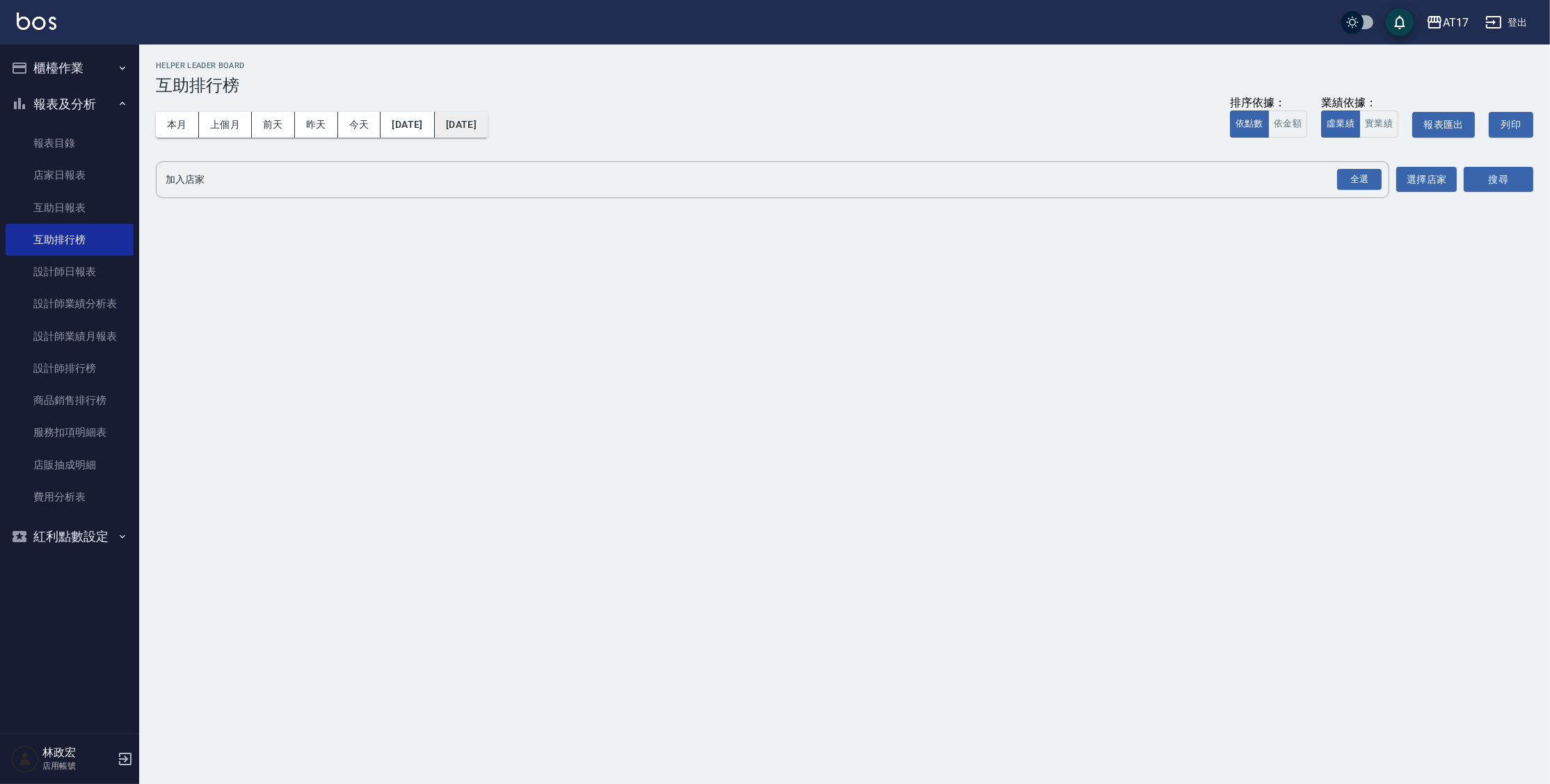
click at [488, 132] on button "[DATE]" at bounding box center [461, 124] width 53 height 26
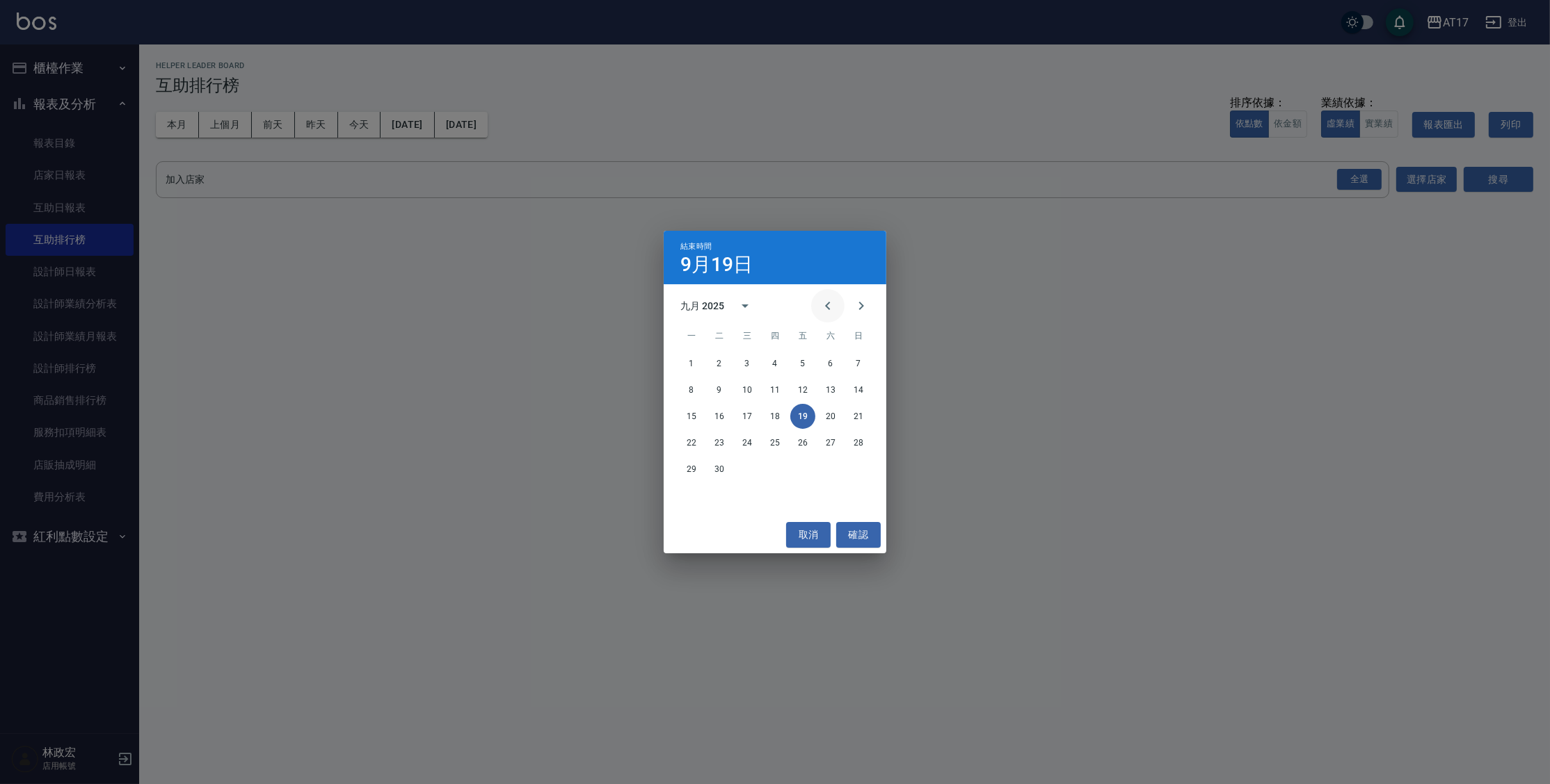
click at [836, 307] on icon "Previous month" at bounding box center [828, 306] width 17 height 17
click at [698, 443] on button "18" at bounding box center [692, 443] width 25 height 25
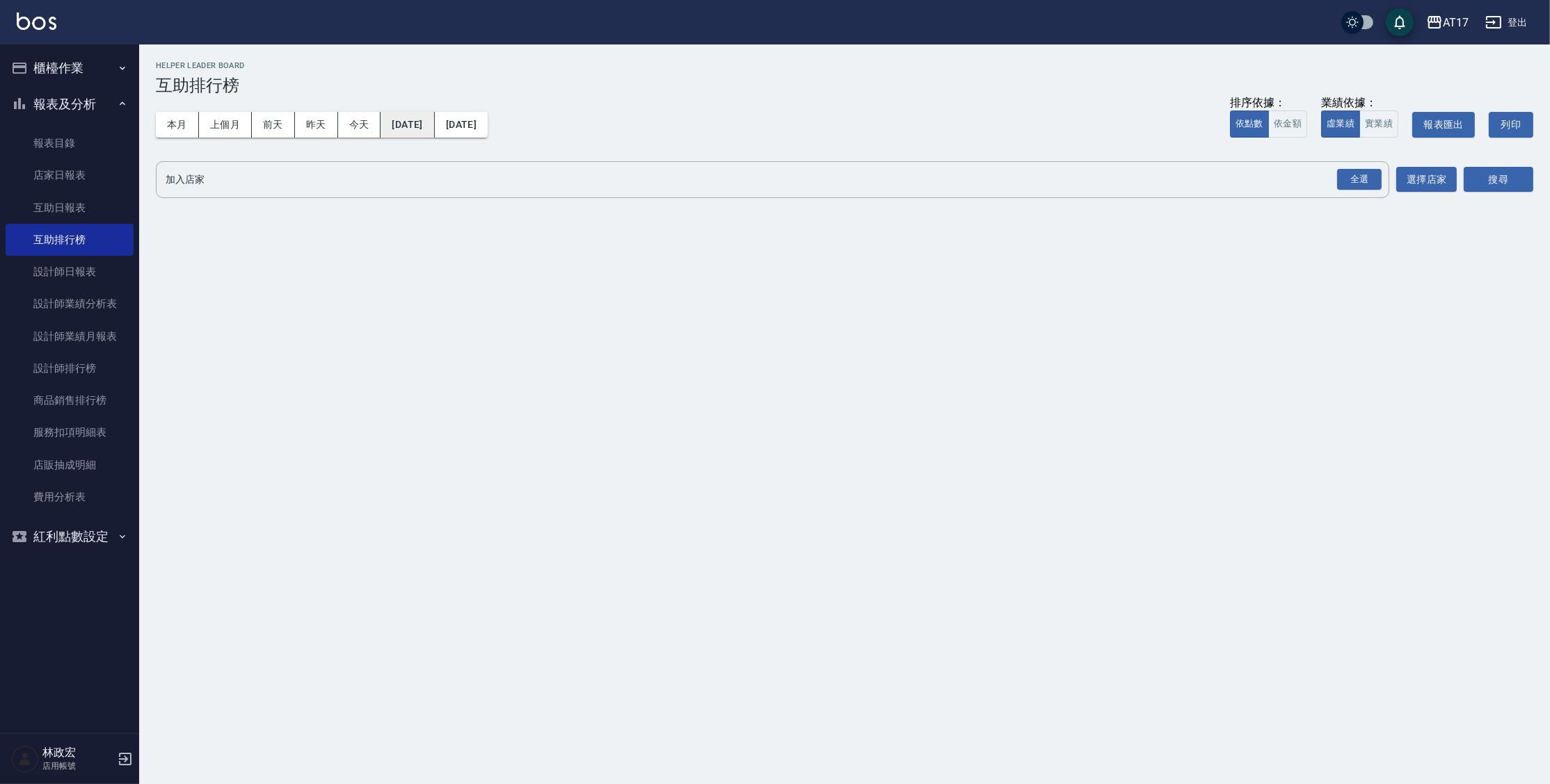
click at [412, 124] on button "[DATE]" at bounding box center [407, 124] width 53 height 26
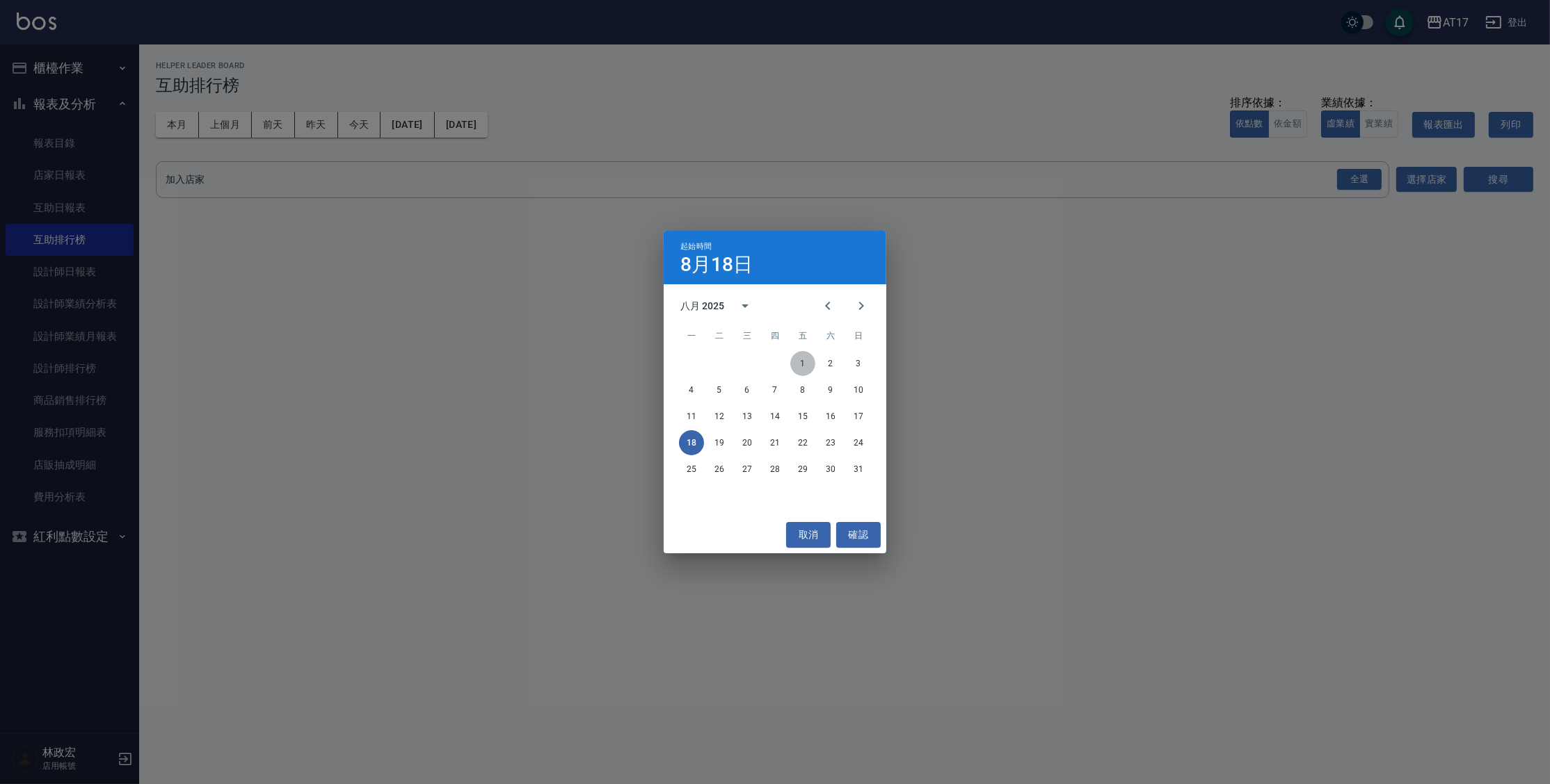
click at [801, 367] on button "1" at bounding box center [803, 363] width 25 height 25
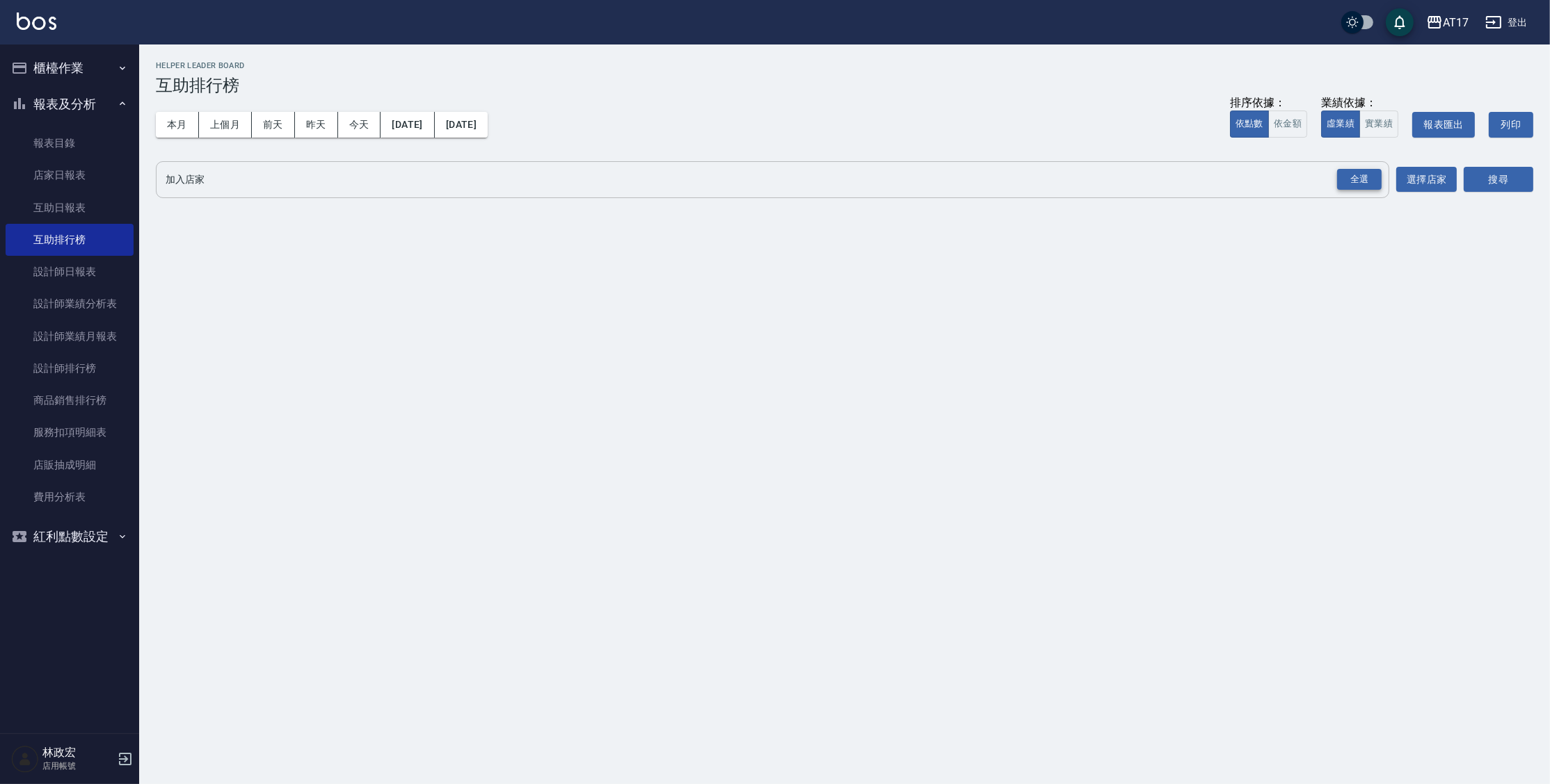
click at [1365, 179] on div "全選" at bounding box center [1359, 179] width 45 height 22
click at [1504, 181] on button "搜尋" at bounding box center [1498, 180] width 69 height 26
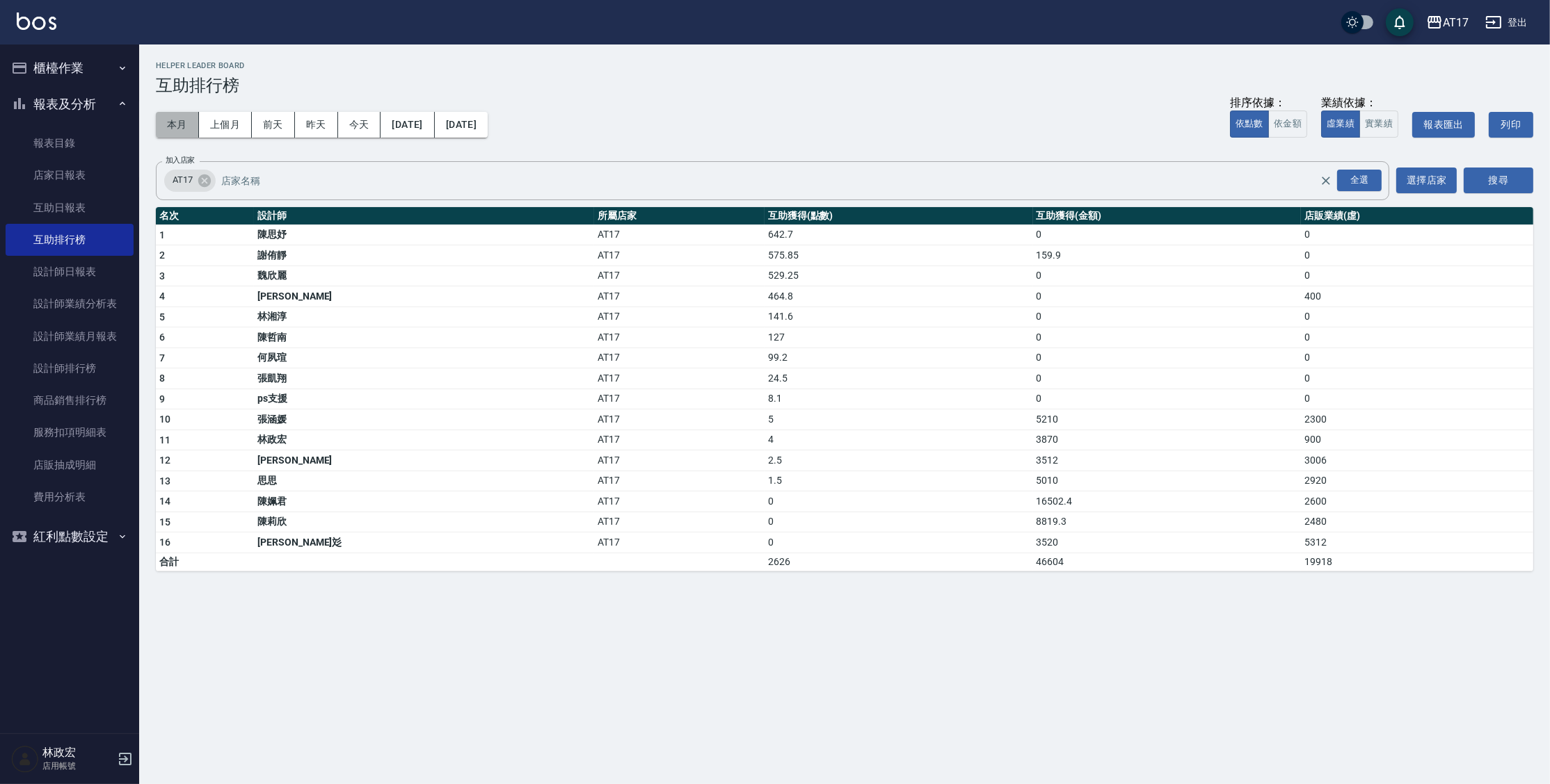
click at [171, 131] on button "本月" at bounding box center [176, 124] width 43 height 26
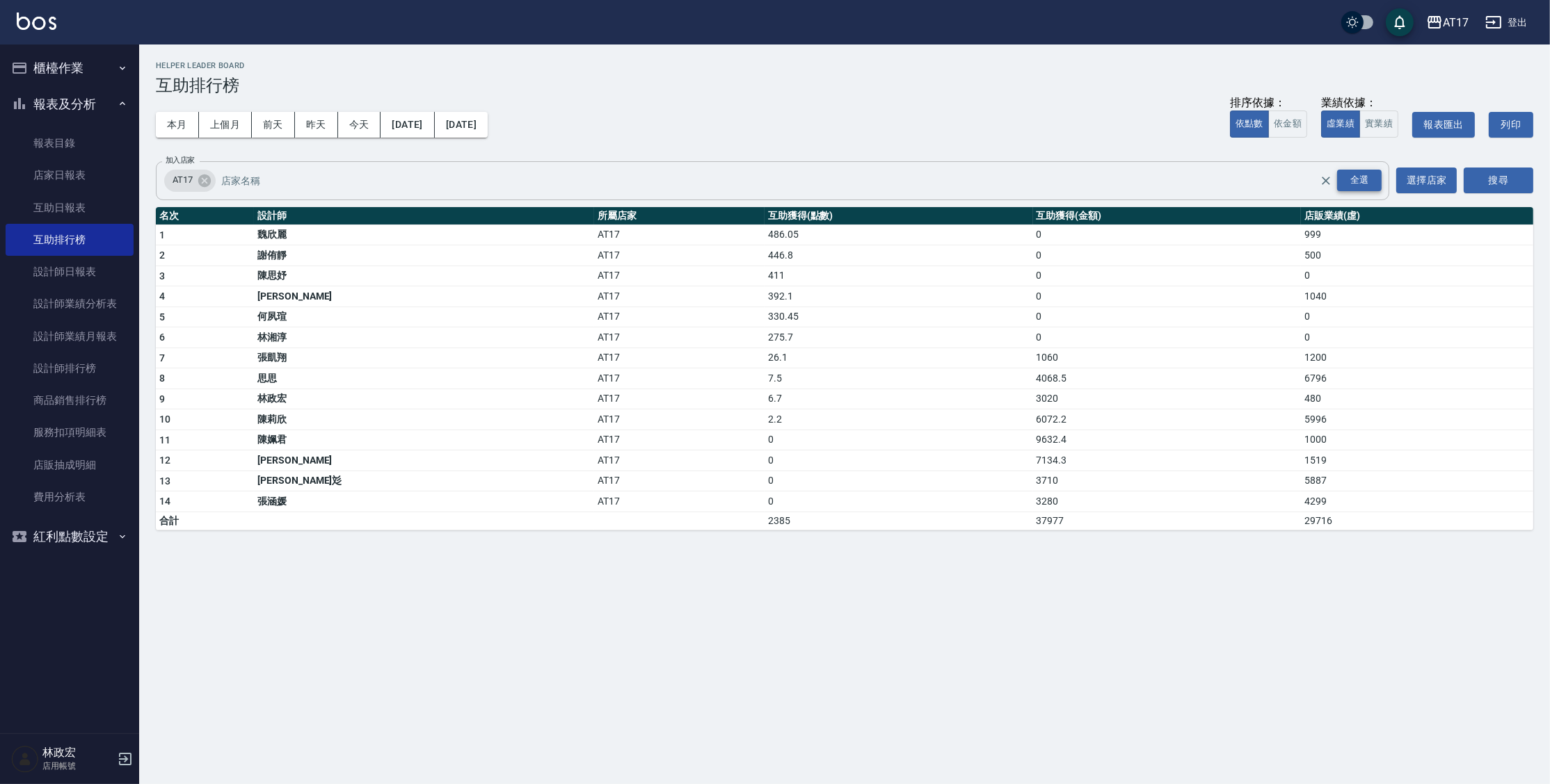
click at [1364, 185] on div "全選" at bounding box center [1359, 180] width 45 height 22
click at [1534, 191] on div "AT17 [DATE] - [DATE] 互助排行榜 列印時間： [DATE][PHONE_NUMBER]:50 Helper Leader Board 互助…" at bounding box center [845, 296] width 1412 height 502
click at [108, 210] on link "互助日報表" at bounding box center [69, 208] width 128 height 32
